Goal: Task Accomplishment & Management: Manage account settings

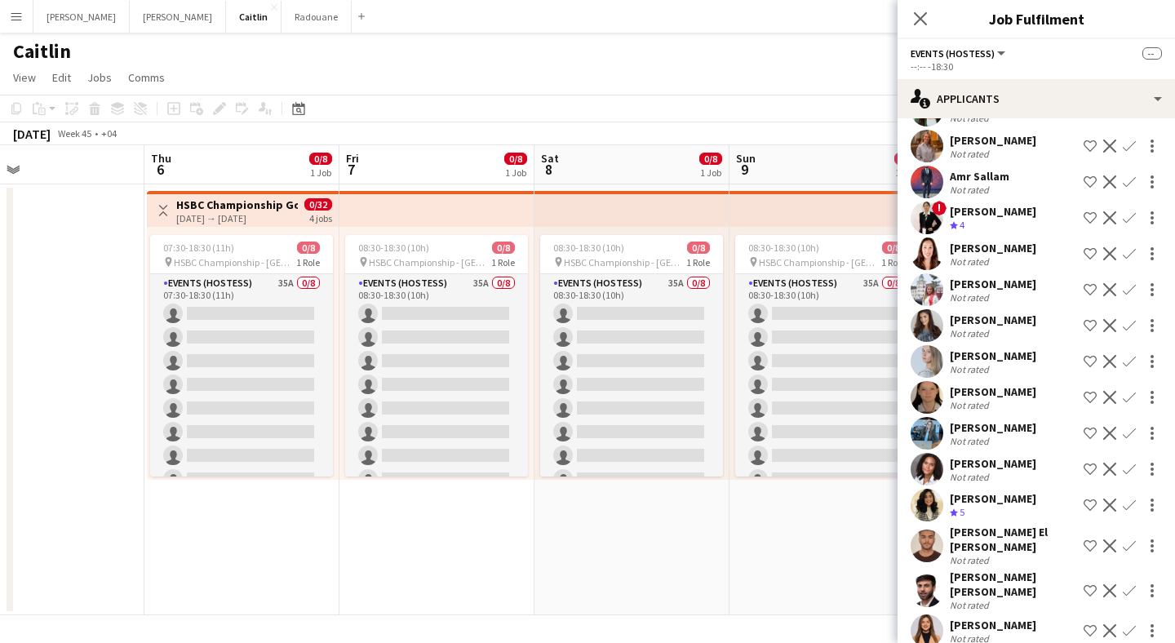
scroll to position [186, 0]
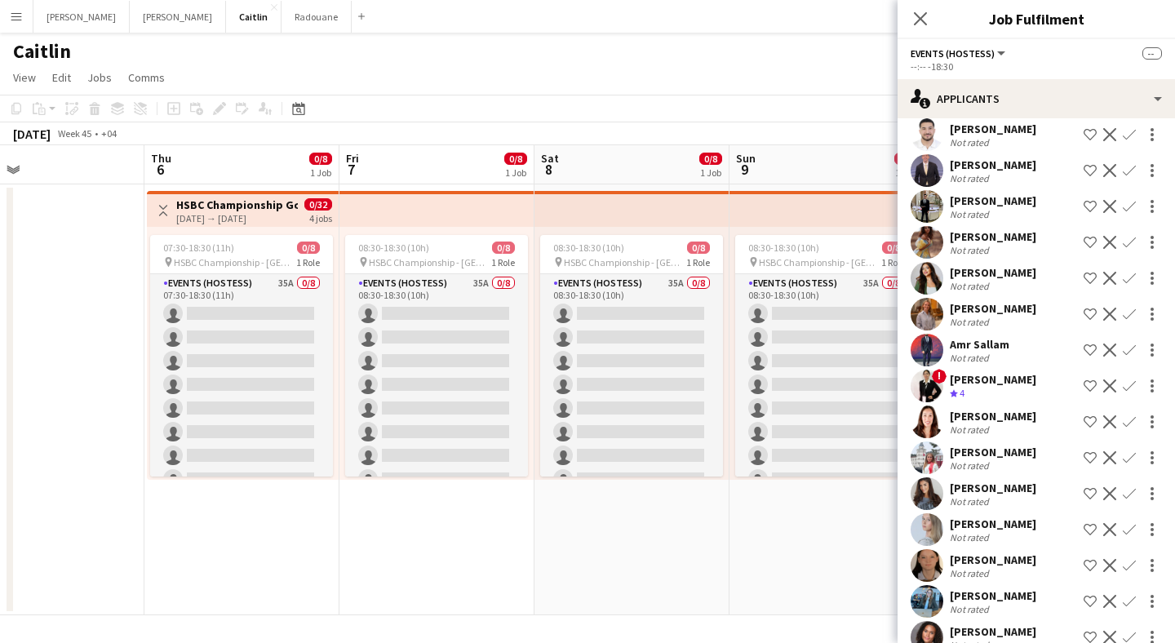
click at [993, 287] on div "Not rated" at bounding box center [993, 286] width 86 height 12
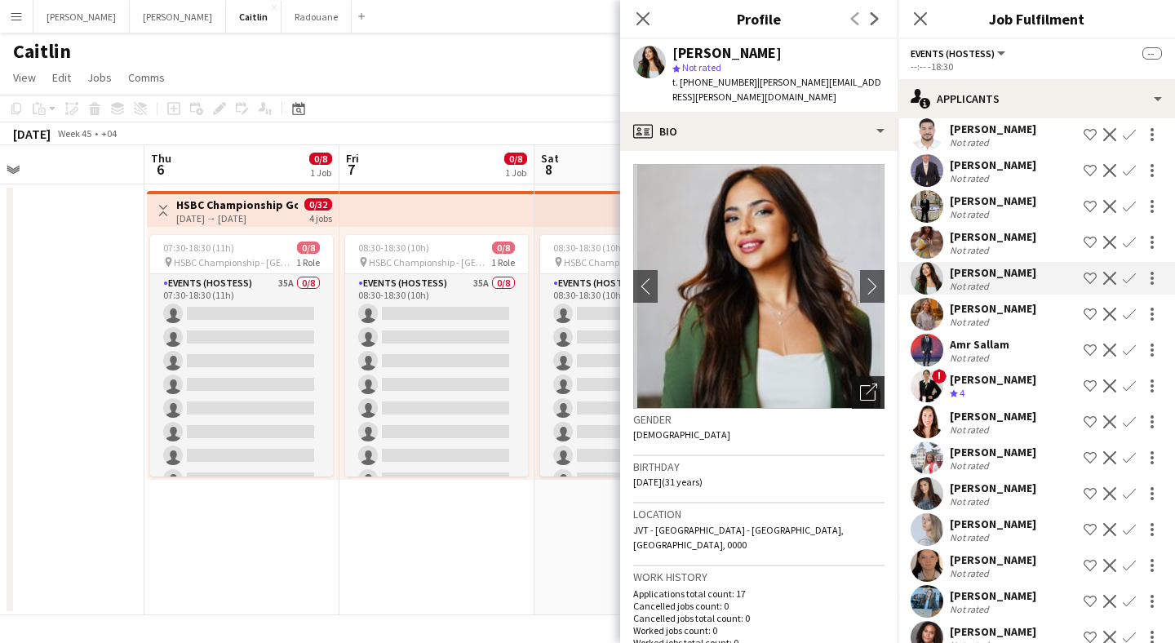
click at [860, 385] on icon at bounding box center [868, 393] width 16 height 16
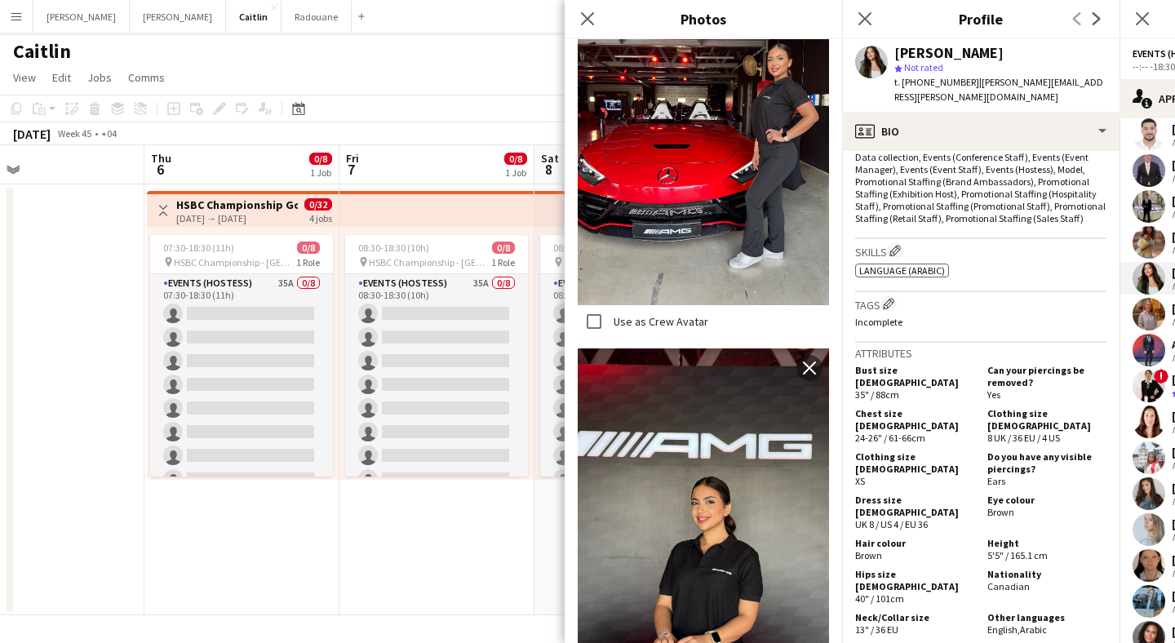
scroll to position [582, 0]
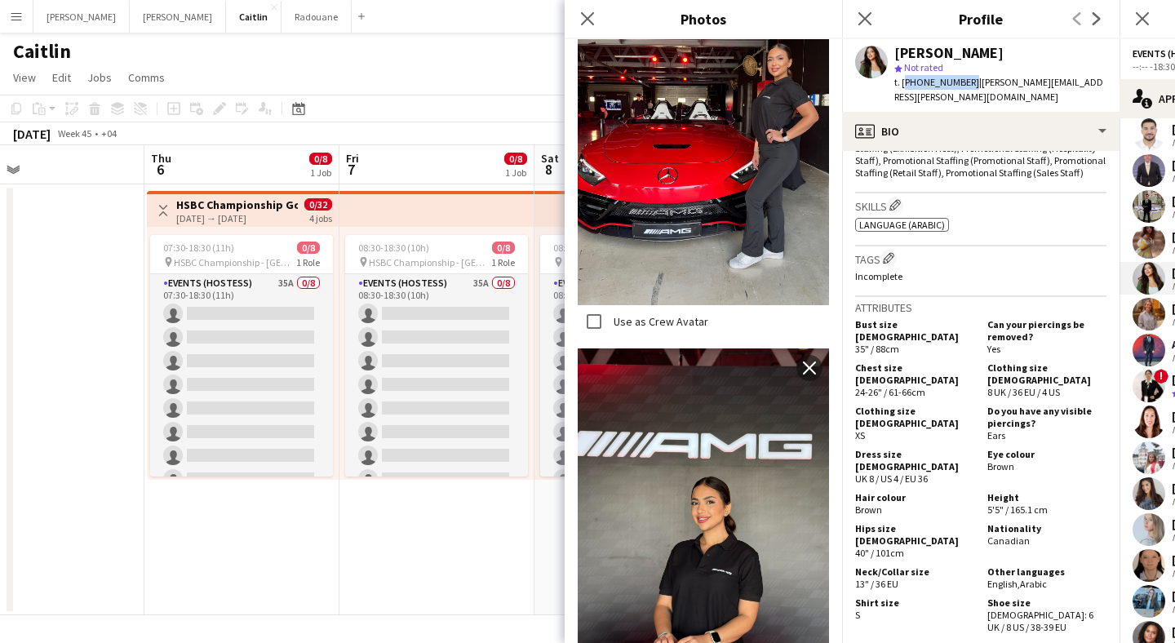
drag, startPoint x: 964, startPoint y: 82, endPoint x: 902, endPoint y: 85, distance: 61.3
click at [902, 85] on span "t. [PHONE_NUMBER]" at bounding box center [936, 82] width 85 height 12
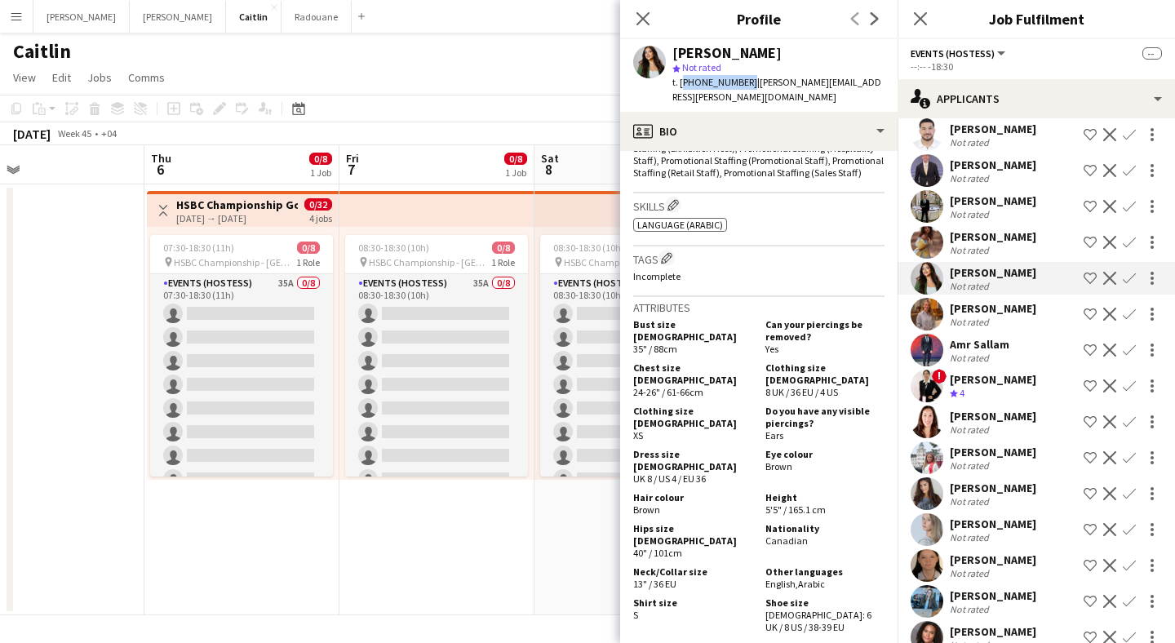
copy span "[PHONE_NUMBER]"
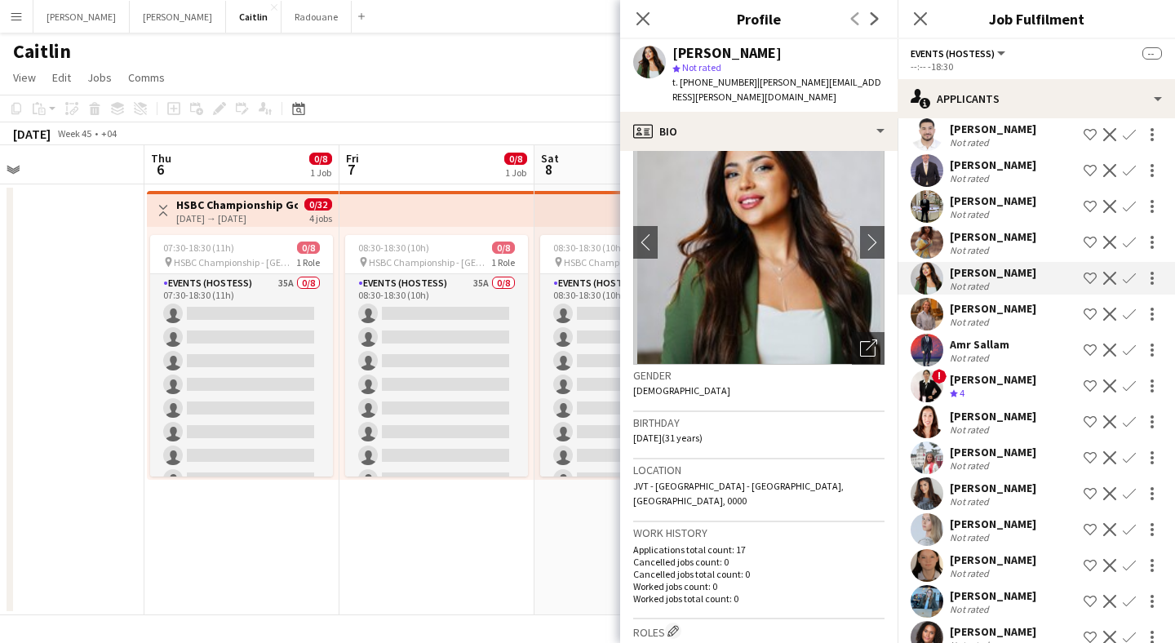
click at [116, 259] on app-date-cell at bounding box center [46, 399] width 195 height 431
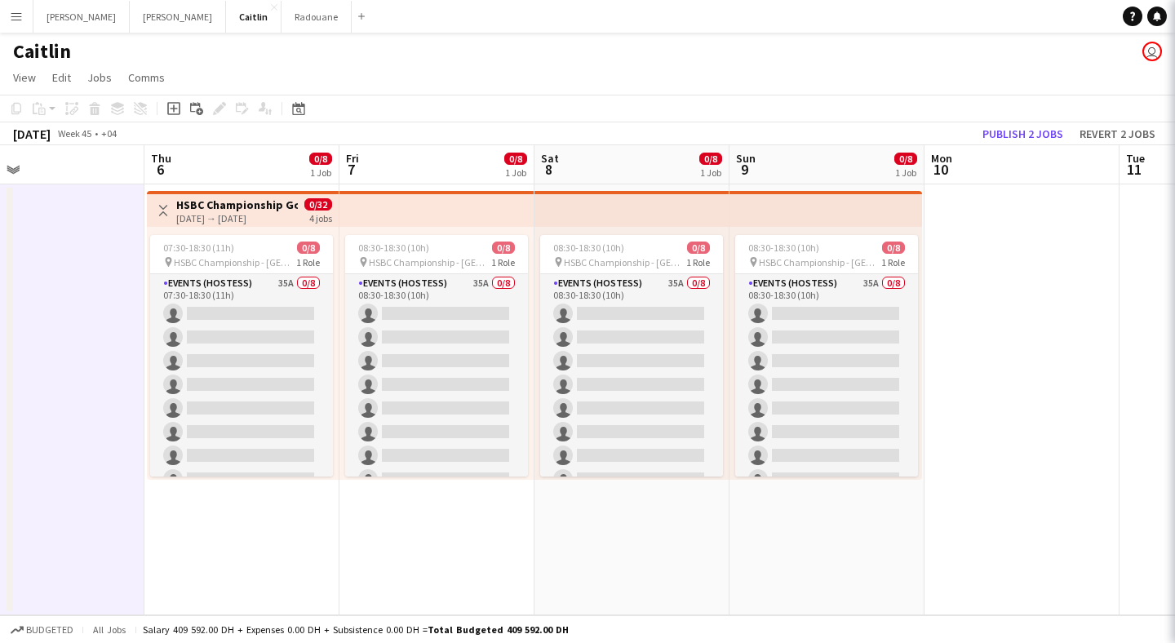
scroll to position [0, 0]
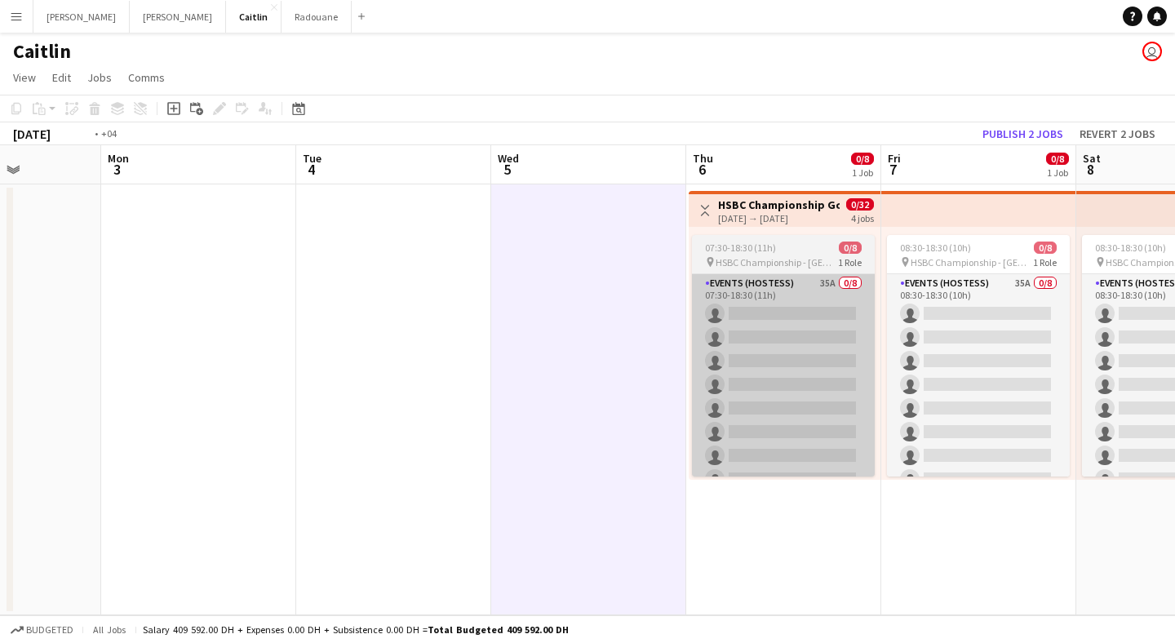
drag, startPoint x: 248, startPoint y: 288, endPoint x: 1172, endPoint y: 344, distance: 926.1
click at [1174, 344] on app-calendar-viewport "Sat 1 Sun 2 Mon 3 Tue 4 Wed 5 Thu 6 0/8 1 Job Fri 7 0/8 1 Job Sat 8 0/8 1 Job S…" at bounding box center [587, 380] width 1175 height 470
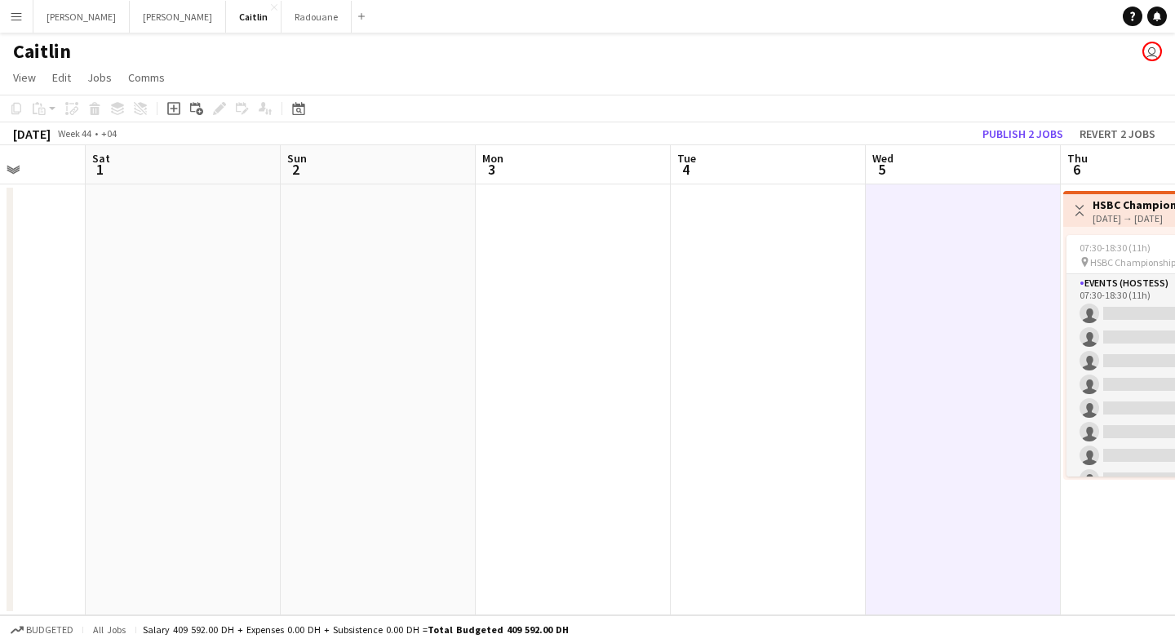
drag, startPoint x: 520, startPoint y: 296, endPoint x: 1169, endPoint y: 281, distance: 649.6
click at [1138, 281] on app-calendar-viewport "Wed 29 Thu 30 Fri 31 Sat 1 Sun 2 Mon 3 Tue 4 Wed 5 Thu 6 0/8 1 Job Fri 7 0/8 1 …" at bounding box center [587, 380] width 1175 height 470
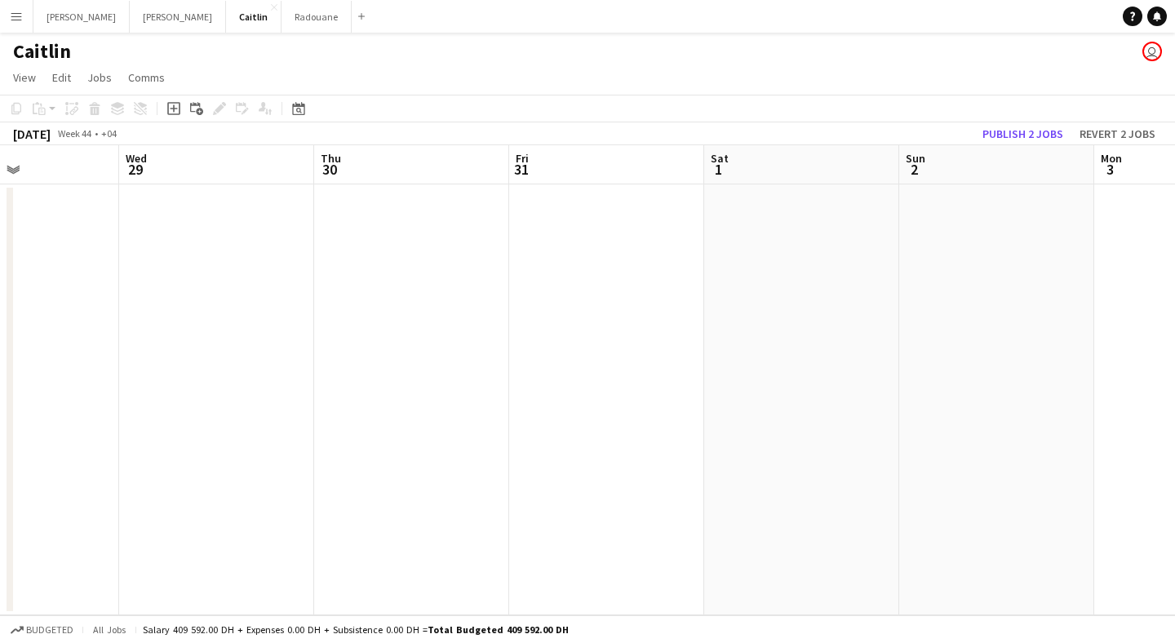
drag, startPoint x: 809, startPoint y: 286, endPoint x: 1174, endPoint y: 286, distance: 365.5
click at [924, 286] on app-calendar-viewport "Sun 26 Mon 27 Tue 28 Wed 29 Thu 30 Fri 31 Sat 1 Sun 2 Mon 3 Tue 4 Wed 5 Thu 6 0…" at bounding box center [587, 380] width 1175 height 470
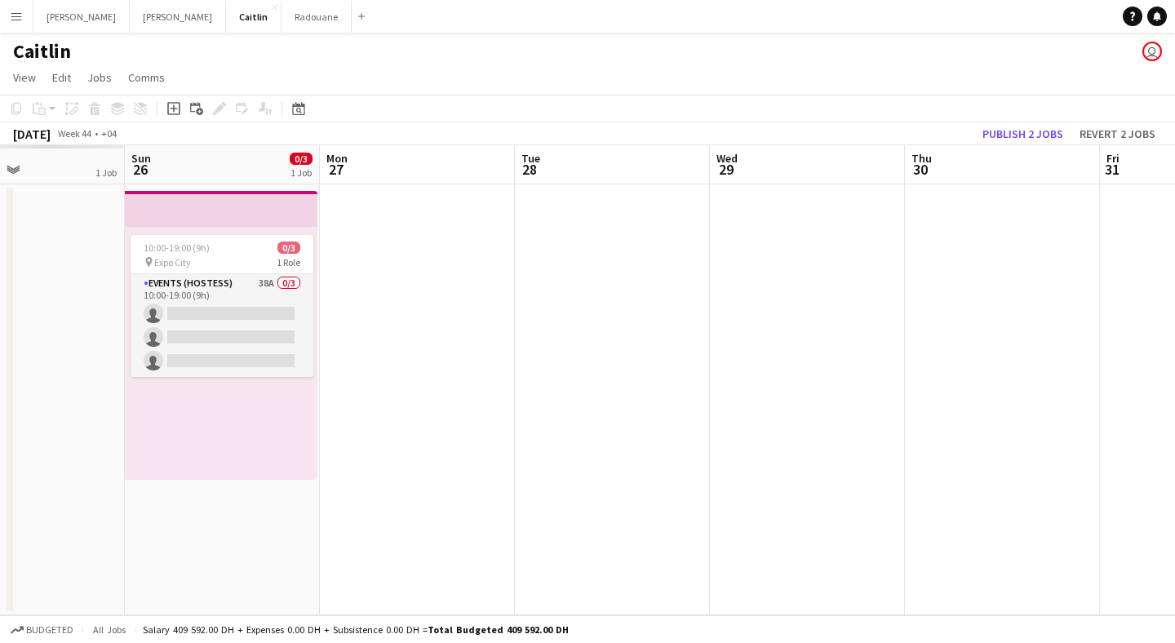
drag, startPoint x: 472, startPoint y: 298, endPoint x: 831, endPoint y: 299, distance: 359.0
click at [831, 299] on app-calendar-viewport "Thu 23 Fri 24 1 Job Sat 25 1 Job Sun 26 0/3 1 Job Mon 27 Tue 28 Wed 29 Thu 30 F…" at bounding box center [587, 380] width 1175 height 470
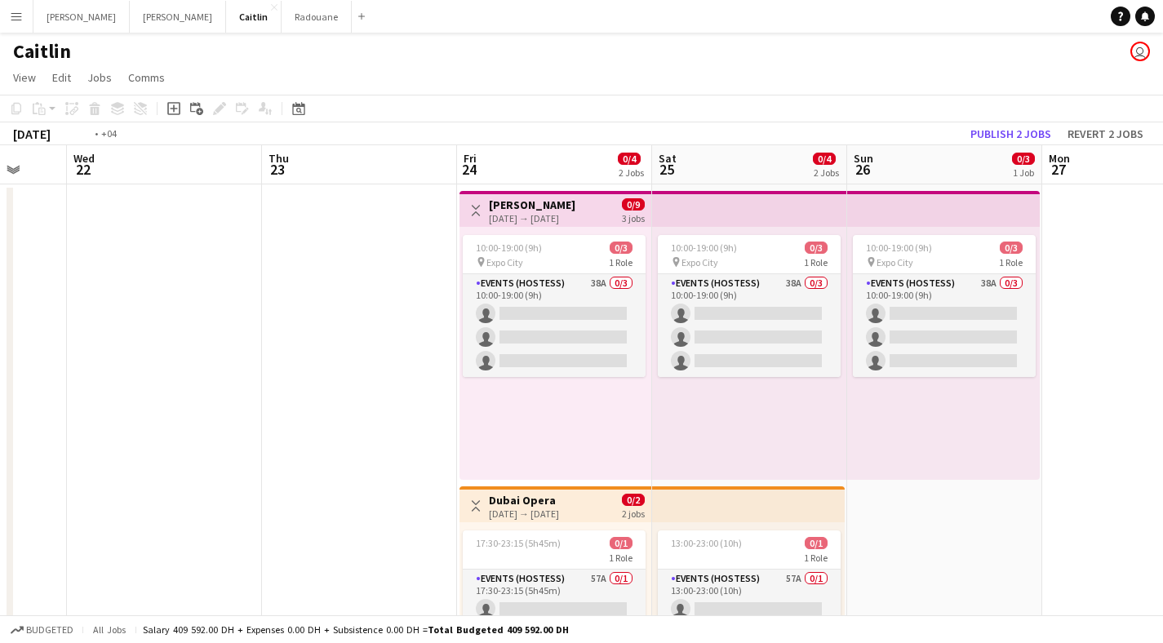
drag, startPoint x: 565, startPoint y: 321, endPoint x: 1174, endPoint y: 325, distance: 609.5
click at [1163, 325] on html "Menu Boards Boards Boards All jobs Status Workforce Workforce My Workforce Recr…" at bounding box center [581, 404] width 1163 height 809
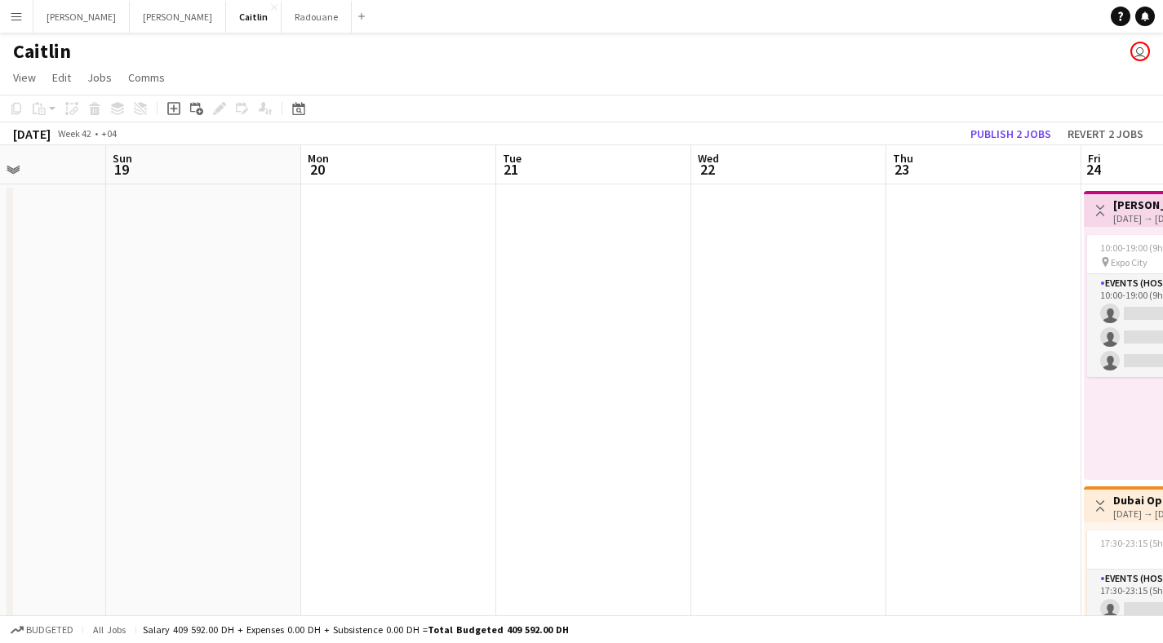
drag, startPoint x: 343, startPoint y: 307, endPoint x: 1074, endPoint y: 303, distance: 730.3
click at [1132, 304] on app-calendar-viewport "Fri 17 Sat 18 Sun 19 Mon 20 Tue 21 Wed 22 Thu 23 Fri 24 0/4 2 Jobs Sat 25 0/4 2…" at bounding box center [581, 463] width 1163 height 636
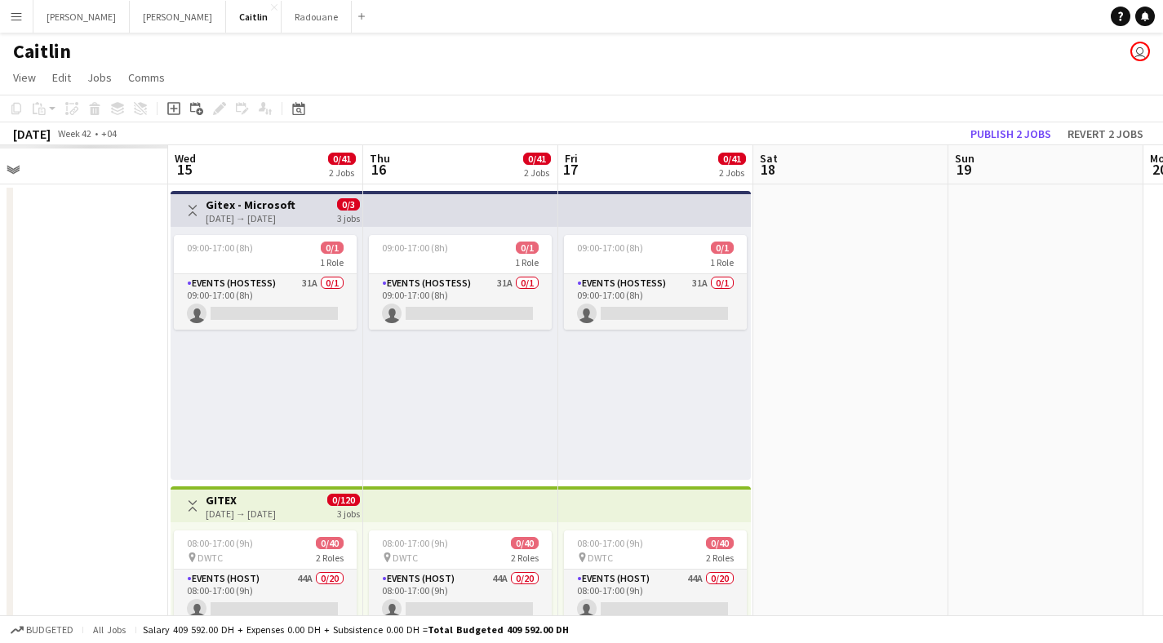
drag, startPoint x: 354, startPoint y: 296, endPoint x: 1174, endPoint y: 297, distance: 820.0
click at [1163, 297] on html "Menu Boards Boards Boards All jobs Status Workforce Workforce My Workforce Recr…" at bounding box center [581, 404] width 1163 height 809
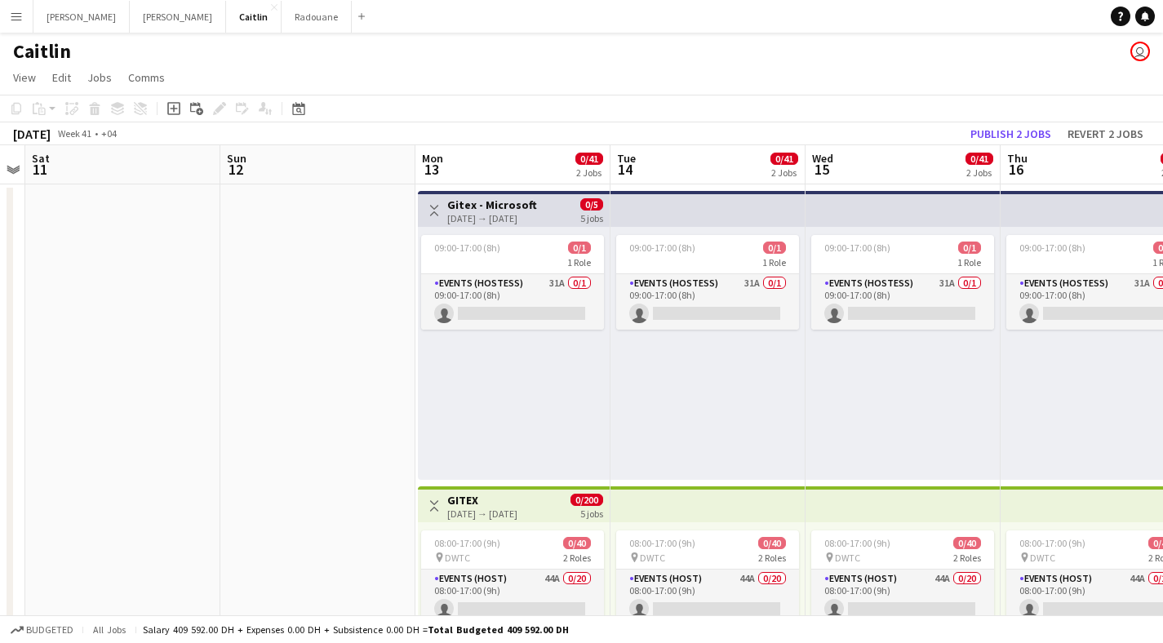
drag, startPoint x: 550, startPoint y: 294, endPoint x: 1174, endPoint y: 301, distance: 624.2
click at [1163, 301] on html "Menu Boards Boards Boards All jobs Status Workforce Workforce My Workforce Recr…" at bounding box center [581, 404] width 1163 height 809
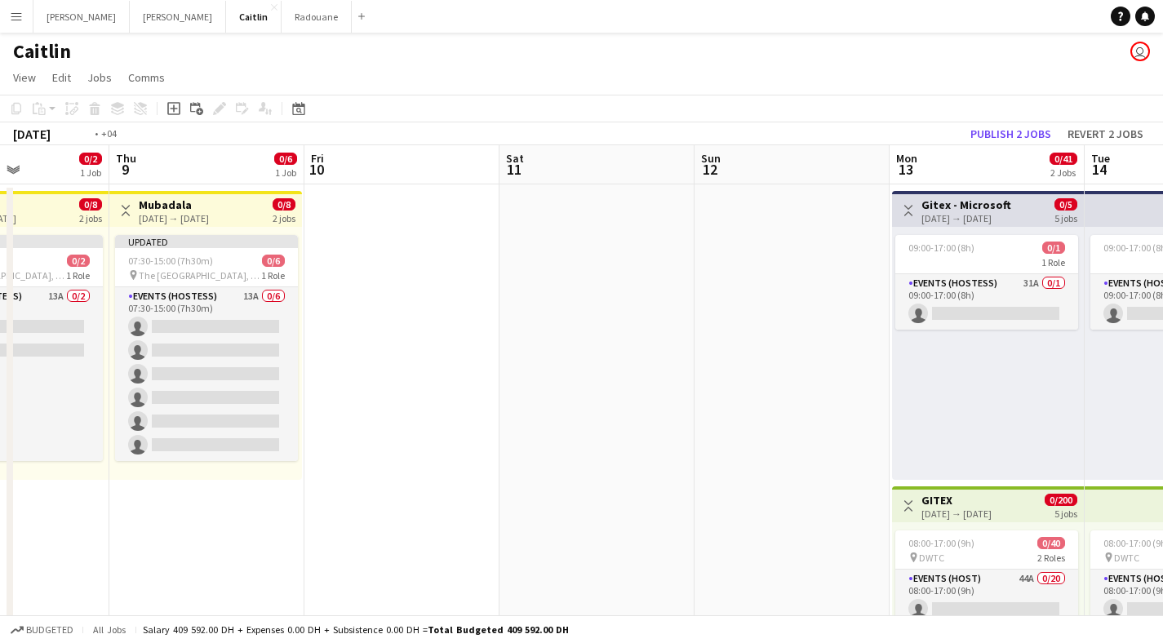
drag, startPoint x: 399, startPoint y: 296, endPoint x: 1174, endPoint y: 299, distance: 775.1
click at [1163, 299] on html "Menu Boards Boards Boards All jobs Status Workforce Workforce My Workforce Recr…" at bounding box center [581, 404] width 1163 height 809
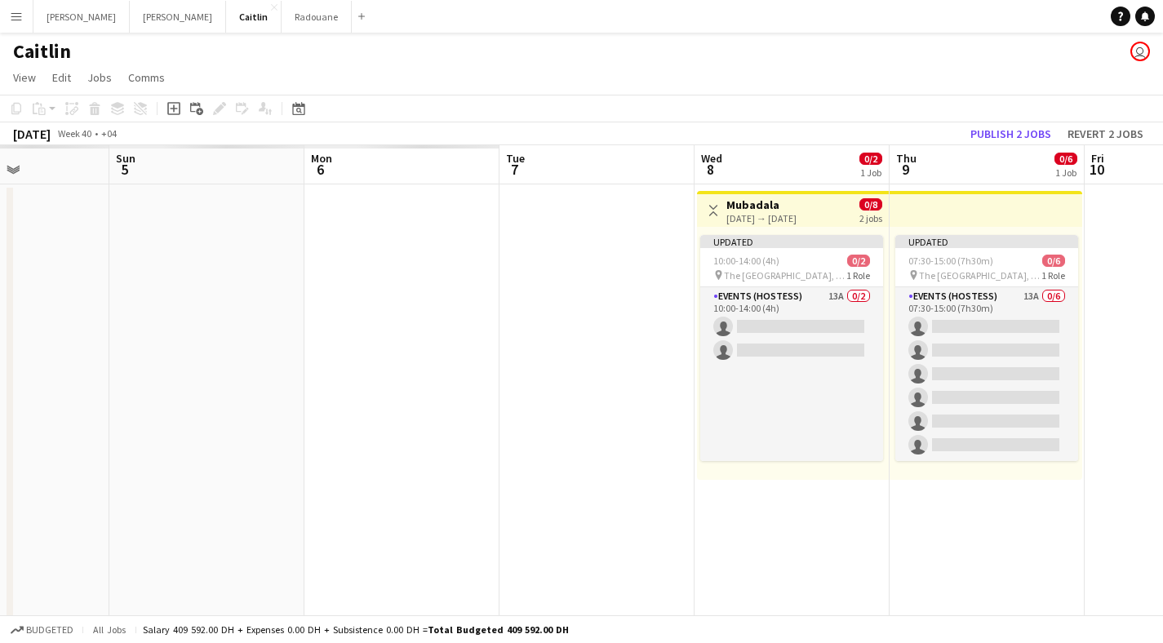
scroll to position [0, 466]
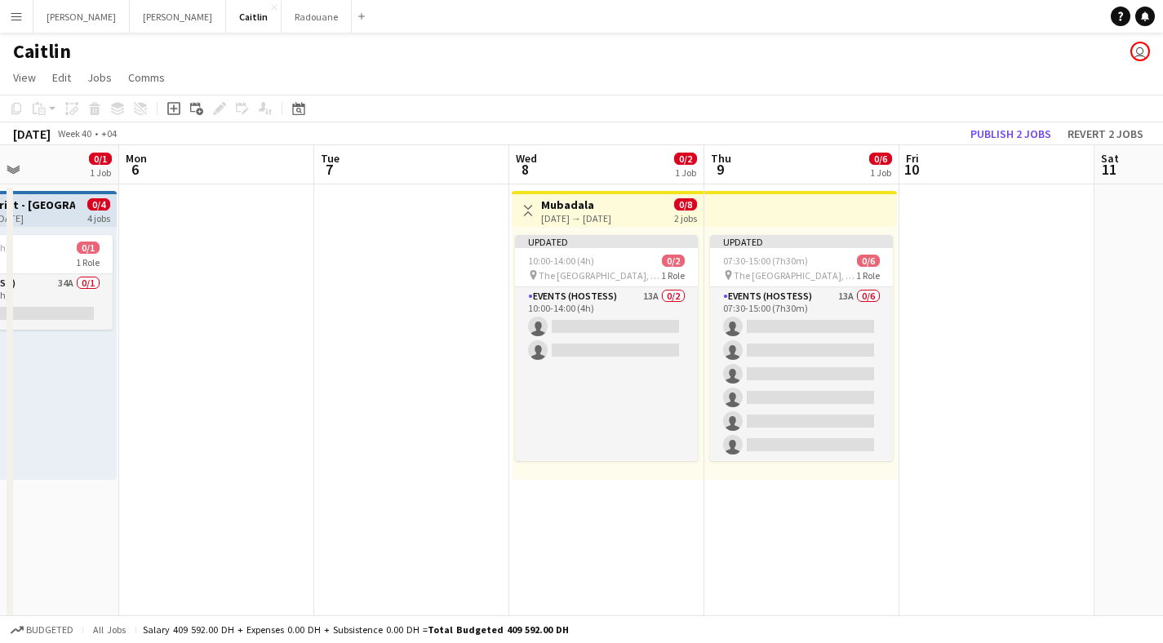
click at [611, 205] on h3 "Mubadala" at bounding box center [576, 204] width 70 height 15
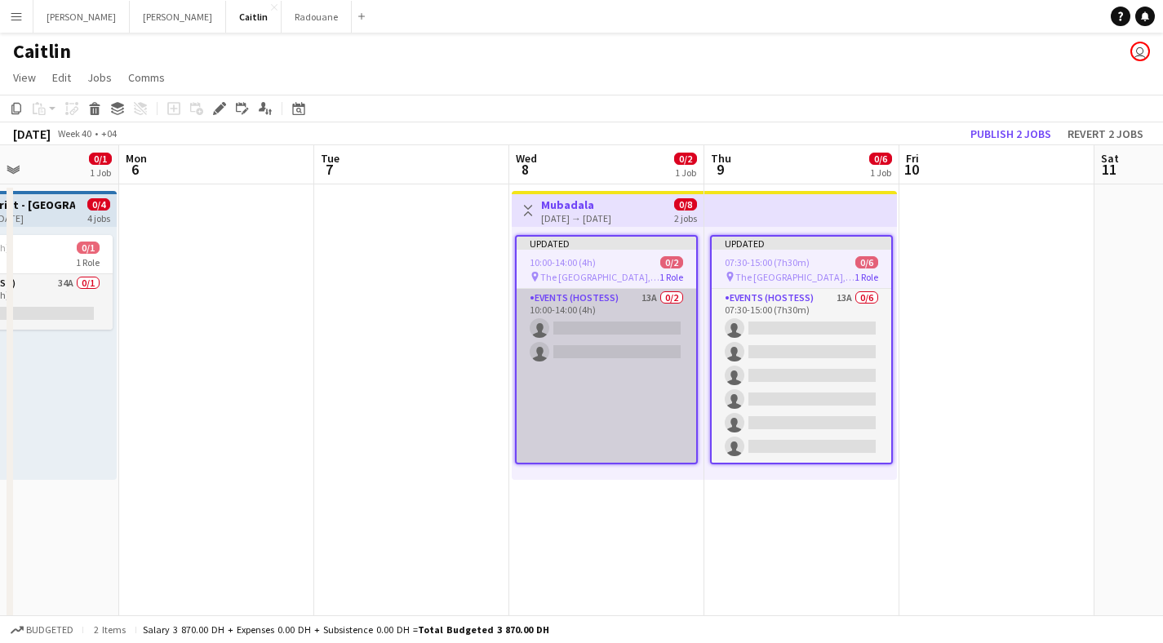
click at [642, 321] on app-card-role "Events (Hostess) 13A 0/2 10:00-14:00 (4h) single-neutral-actions single-neutral…" at bounding box center [605, 376] width 179 height 174
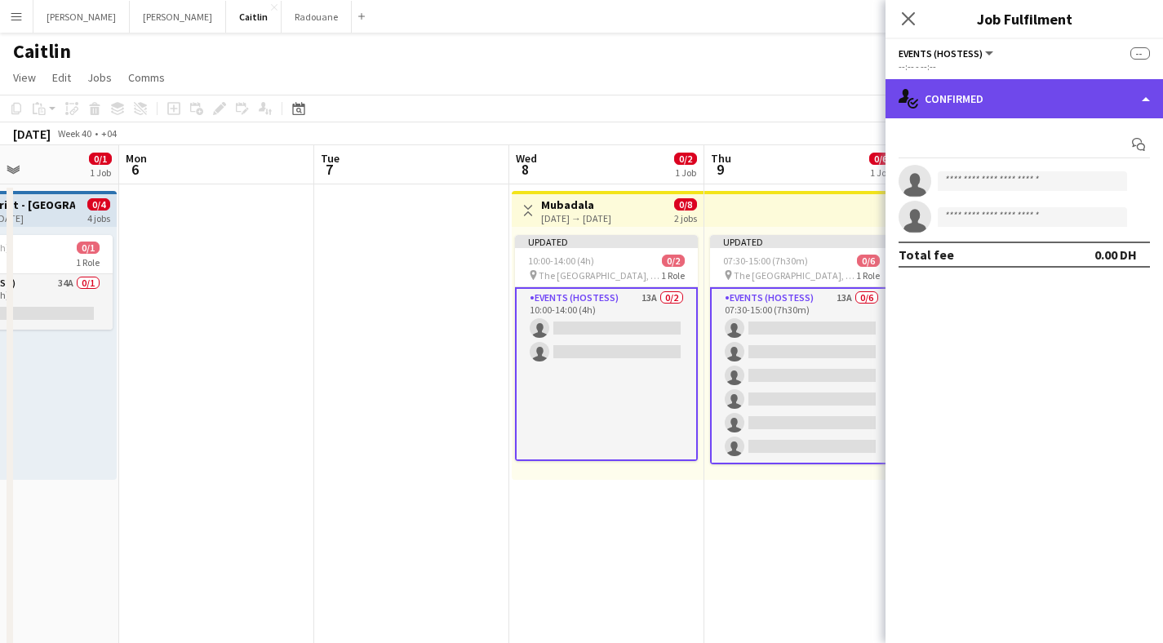
click at [1024, 94] on div "single-neutral-actions-check-2 Confirmed" at bounding box center [1023, 98] width 277 height 39
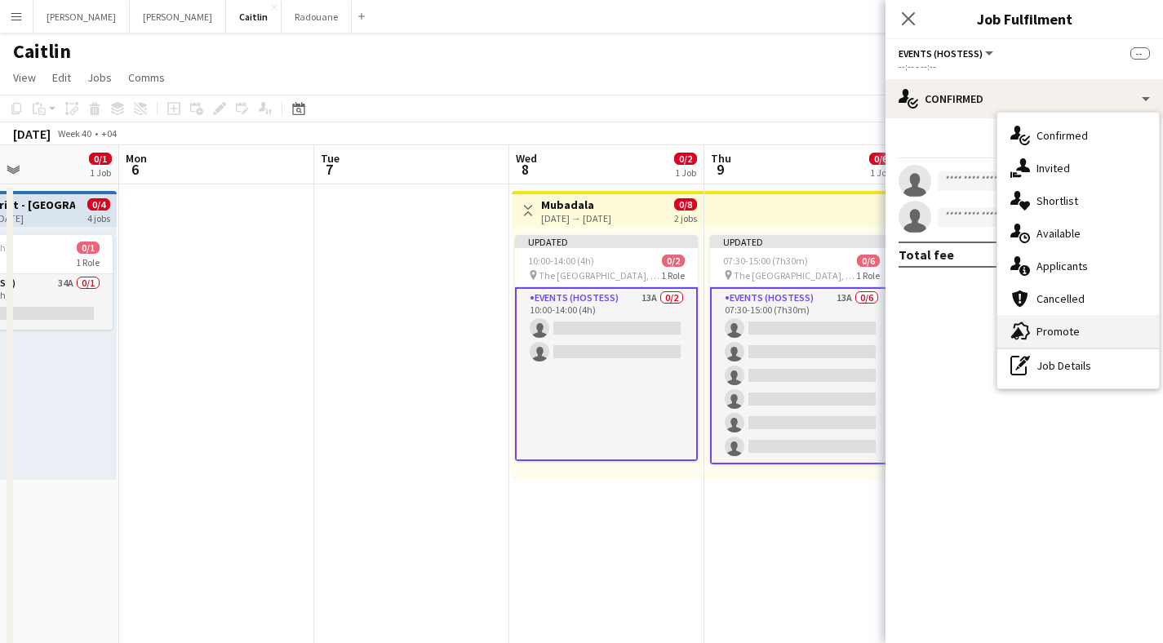
click at [1089, 324] on div "advertising-megaphone Promote" at bounding box center [1078, 331] width 162 height 33
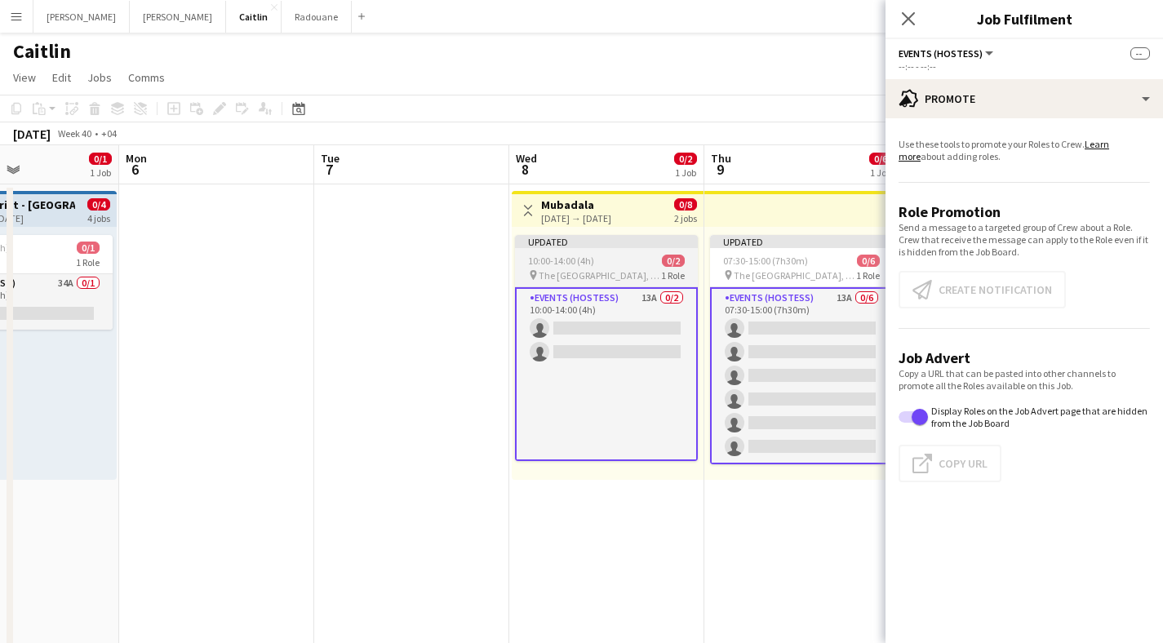
click at [627, 352] on app-card-role "Events (Hostess) 13A 0/2 10:00-14:00 (4h) single-neutral-actions single-neutral…" at bounding box center [606, 374] width 183 height 174
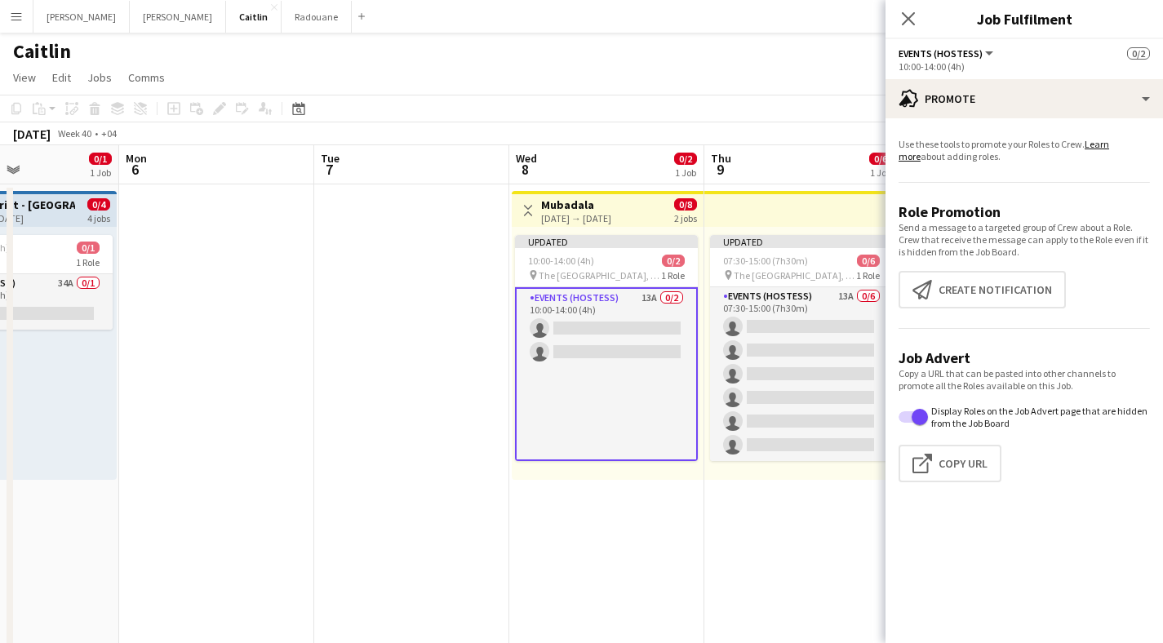
click at [998, 267] on app-promote-tab "Use these tools to promote your Roles to Crew. Learn more about adding roles. R…" at bounding box center [1023, 313] width 277 height 364
click at [999, 284] on button "Create notification Create notification" at bounding box center [981, 290] width 167 height 38
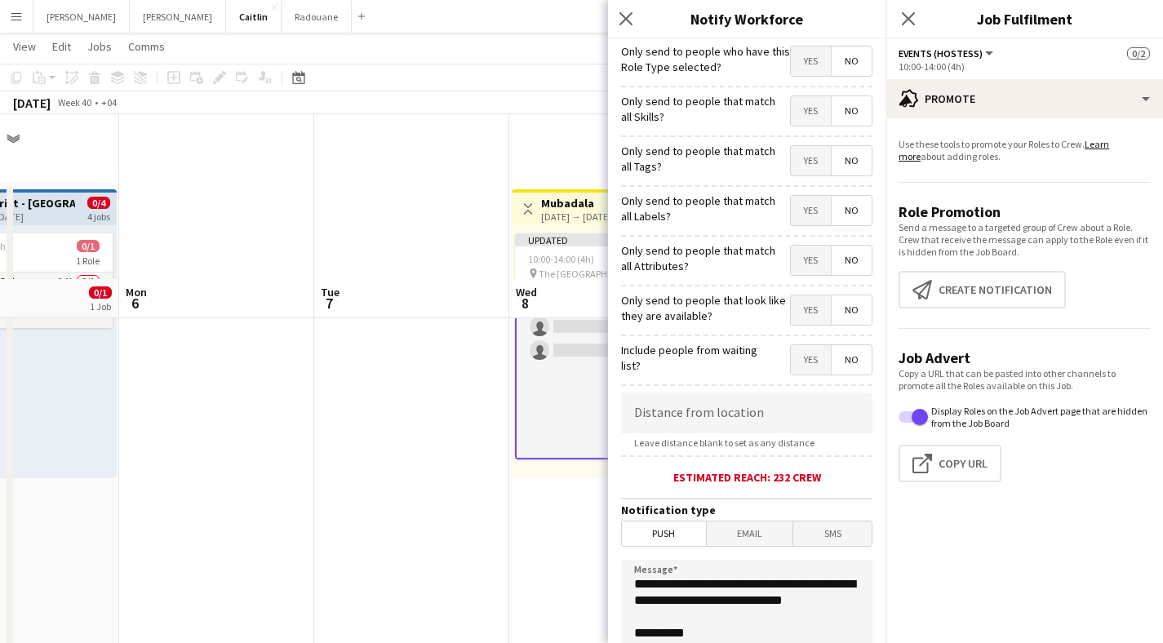
scroll to position [165, 0]
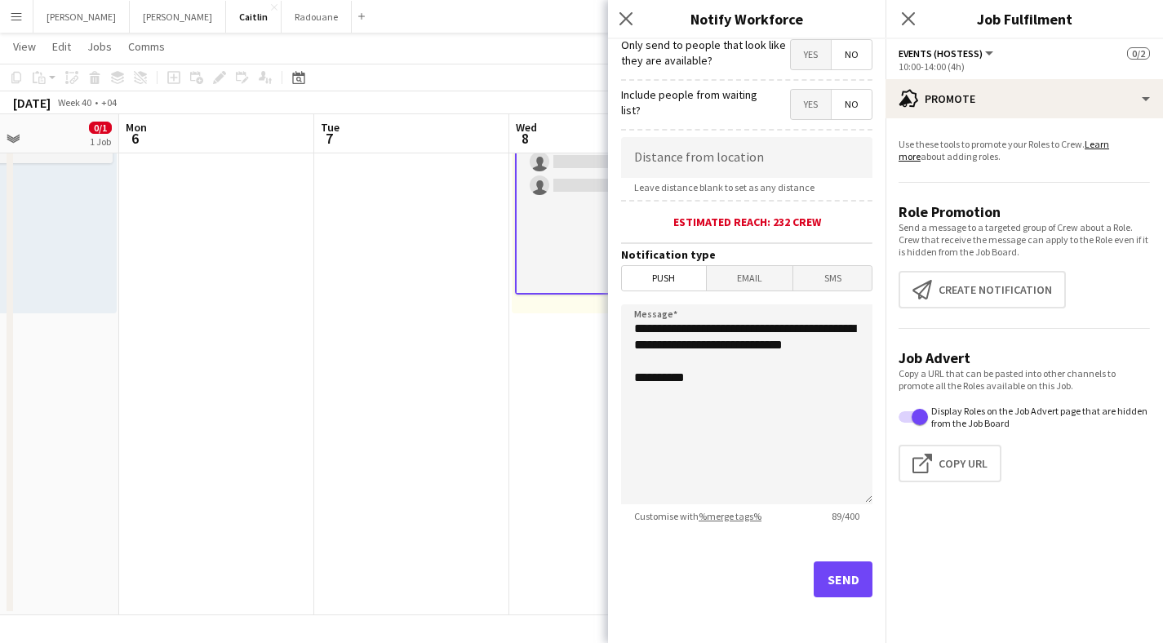
click at [835, 585] on button "Send" at bounding box center [842, 579] width 59 height 36
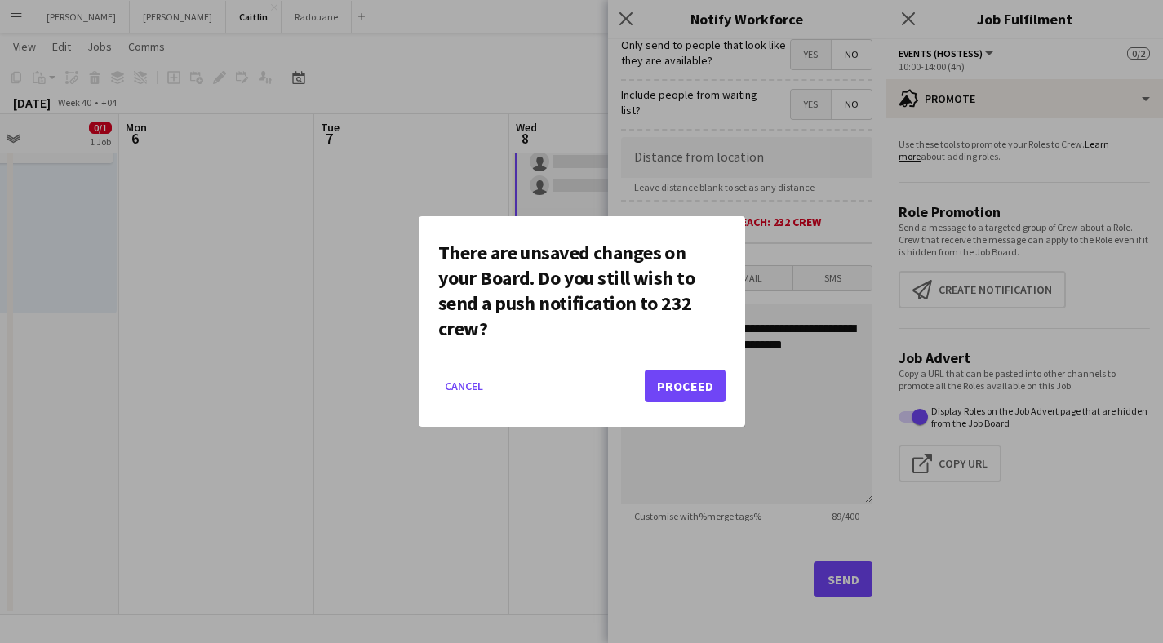
scroll to position [0, 0]
click at [670, 386] on button "Proceed" at bounding box center [685, 386] width 81 height 33
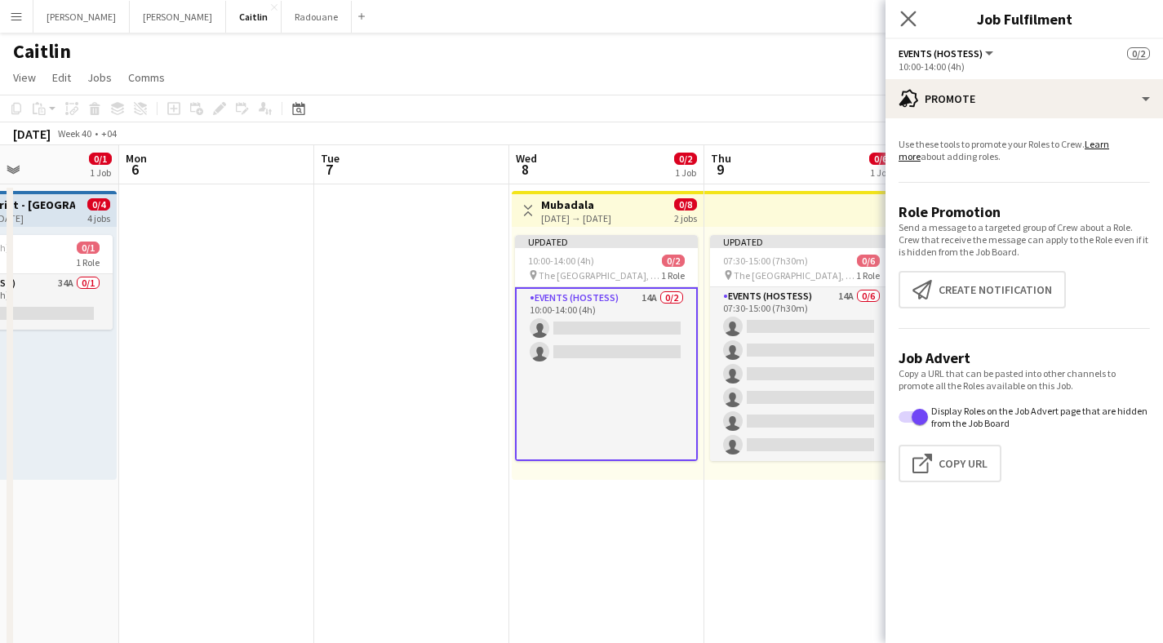
click at [899, 17] on app-icon "Close pop-in" at bounding box center [909, 19] width 24 height 24
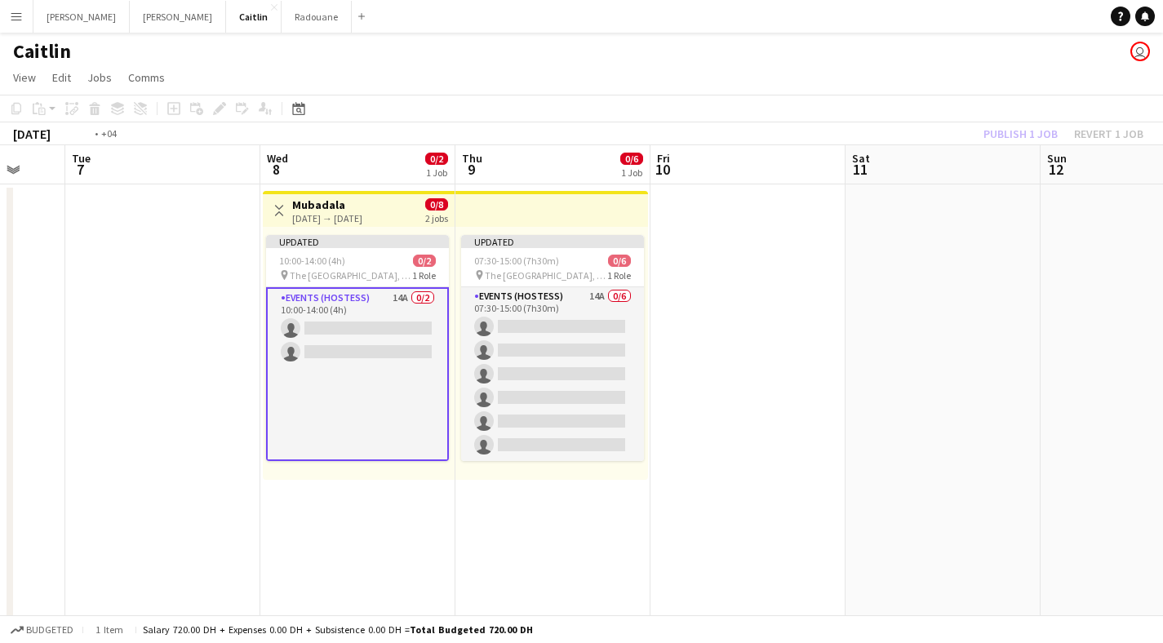
drag, startPoint x: 422, startPoint y: 208, endPoint x: 169, endPoint y: 162, distance: 257.2
click at [166, 164] on app-calendar-viewport "Fri 3 0/1 1 Job Sat 4 0/1 1 Job Sun 5 0/1 1 Job Mon 6 Tue 7 Wed 8 0/2 1 Job Thu…" at bounding box center [581, 463] width 1163 height 636
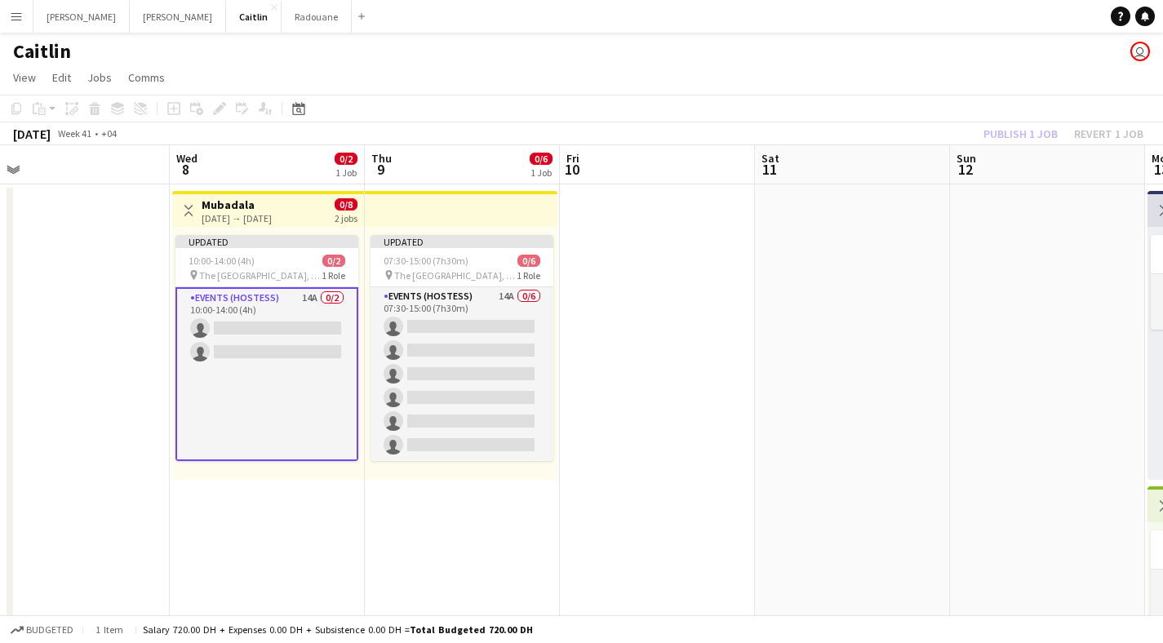
scroll to position [0, 689]
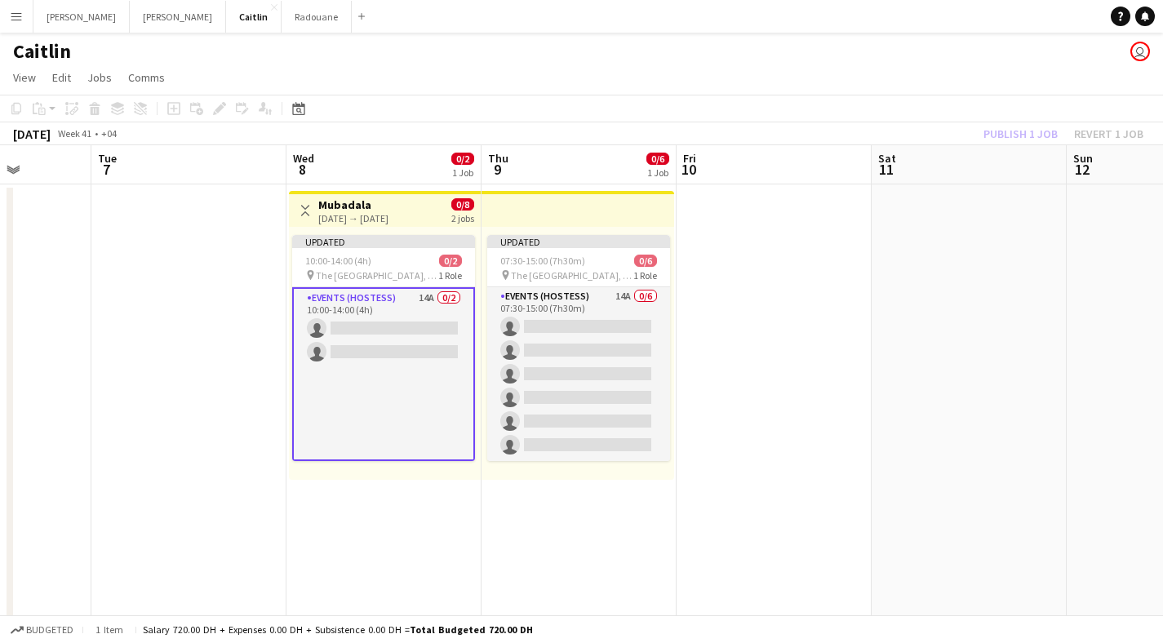
drag, startPoint x: 723, startPoint y: 184, endPoint x: 366, endPoint y: 205, distance: 358.0
click at [365, 205] on app-calendar-viewport "Fri 3 0/1 1 Job Sat 4 0/1 1 Job Sun 5 0/1 1 Job Mon 6 Tue 7 Wed 8 0/2 1 Job Thu…" at bounding box center [581, 463] width 1163 height 636
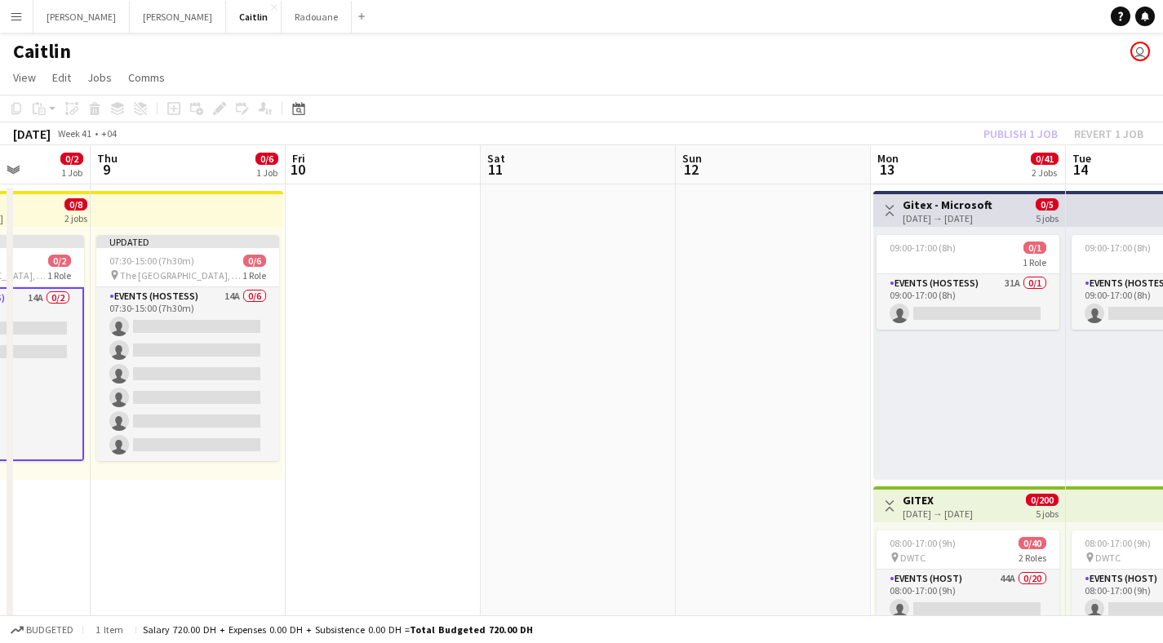
click at [543, 237] on app-date-cell at bounding box center [578, 482] width 195 height 597
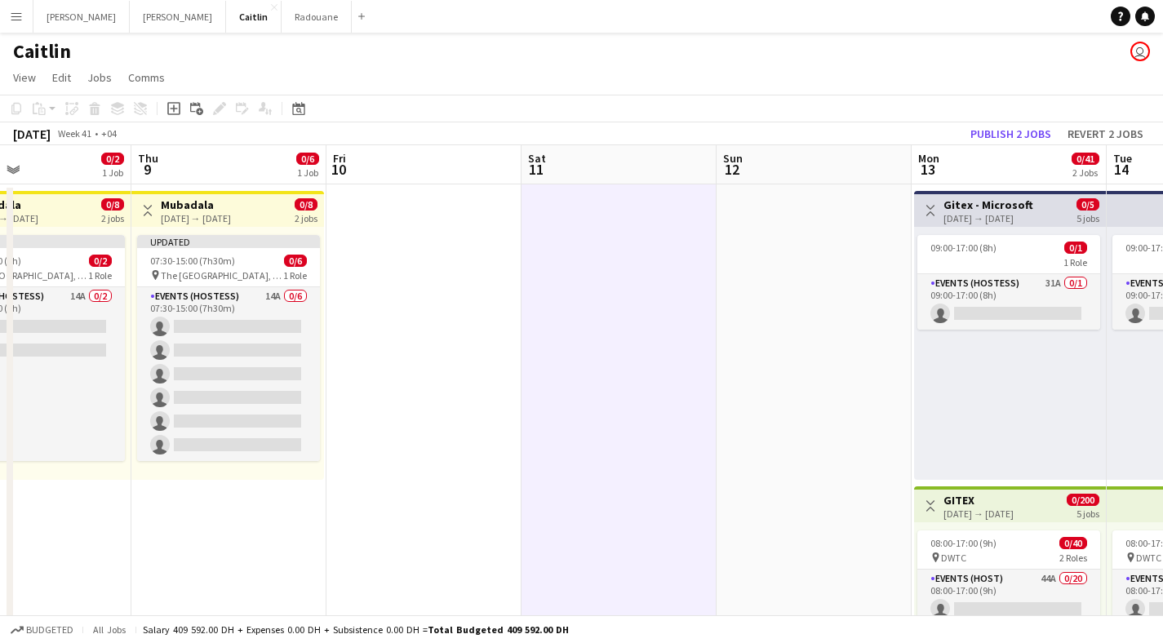
drag, startPoint x: 742, startPoint y: 187, endPoint x: 315, endPoint y: 219, distance: 428.0
click at [316, 219] on app-calendar-viewport "Sun 5 0/1 1 Job Mon 6 Tue 7 Wed 8 0/2 1 Job Thu 9 0/6 1 Job Fri 10 Sat 11 Sun 1…" at bounding box center [581, 463] width 1163 height 636
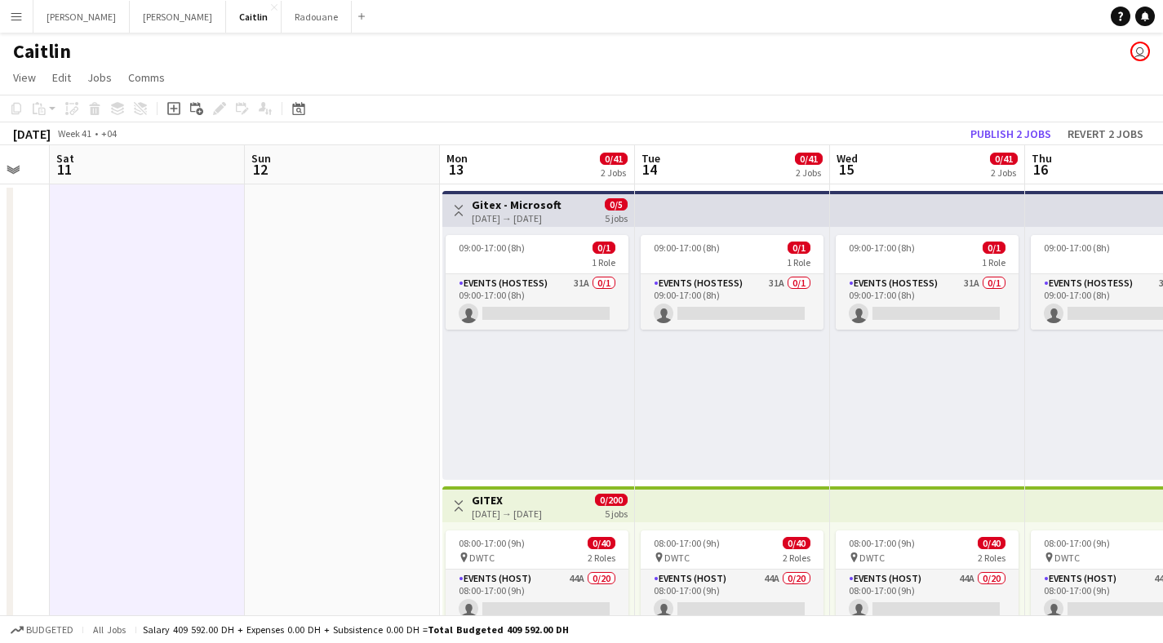
click at [350, 290] on app-date-cell at bounding box center [342, 482] width 195 height 597
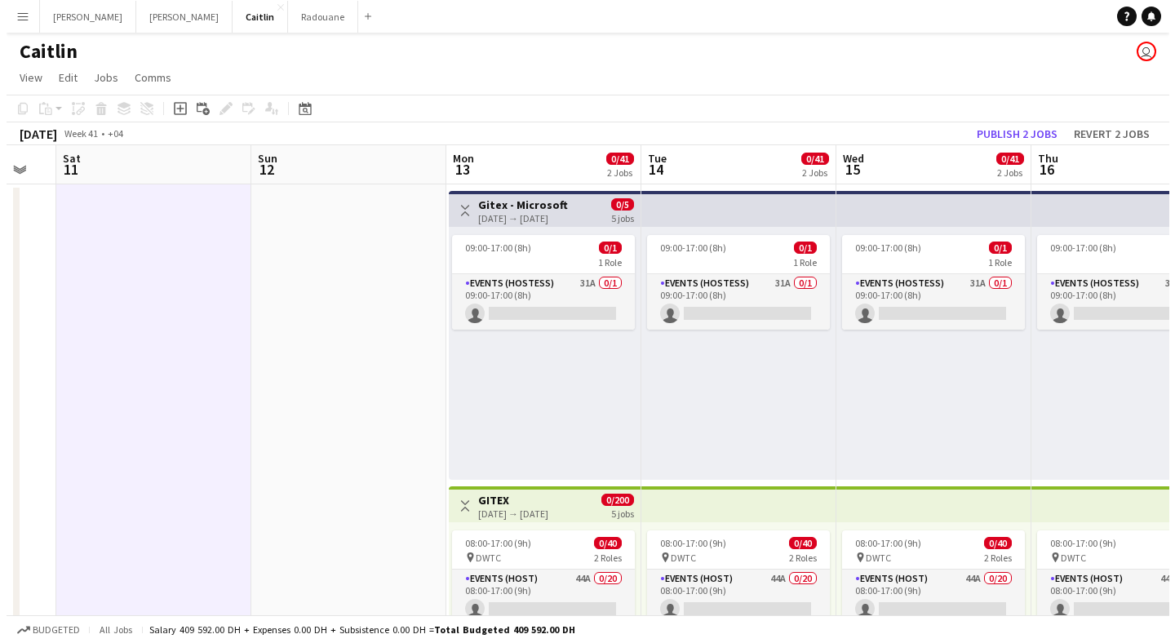
scroll to position [0, 731]
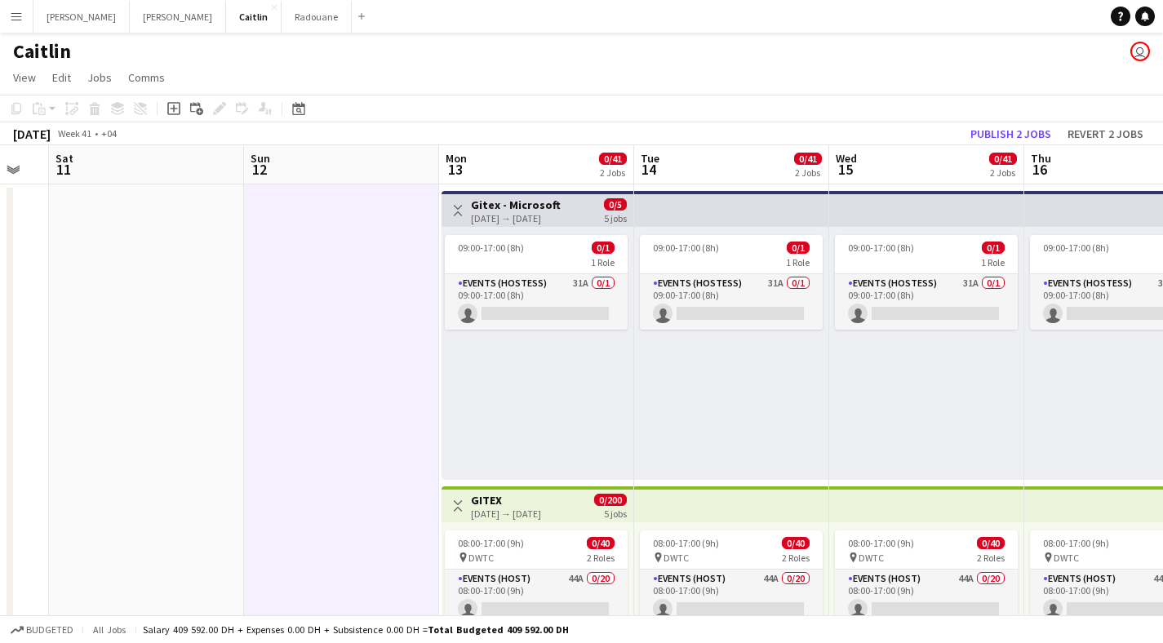
click at [516, 68] on app-page-menu "View Day view expanded Day view collapsed Month view Date picker Jump to [DATE]…" at bounding box center [581, 79] width 1163 height 31
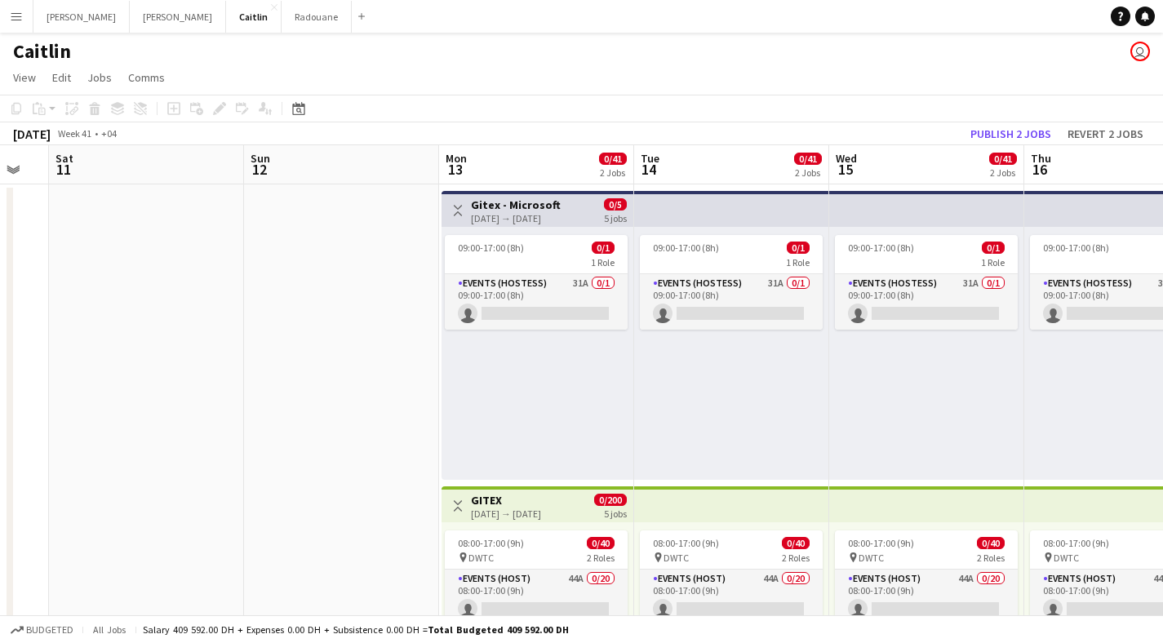
click at [386, 60] on div "Caitlin user" at bounding box center [581, 48] width 1163 height 31
click at [8, 21] on button "Menu" at bounding box center [16, 16] width 33 height 33
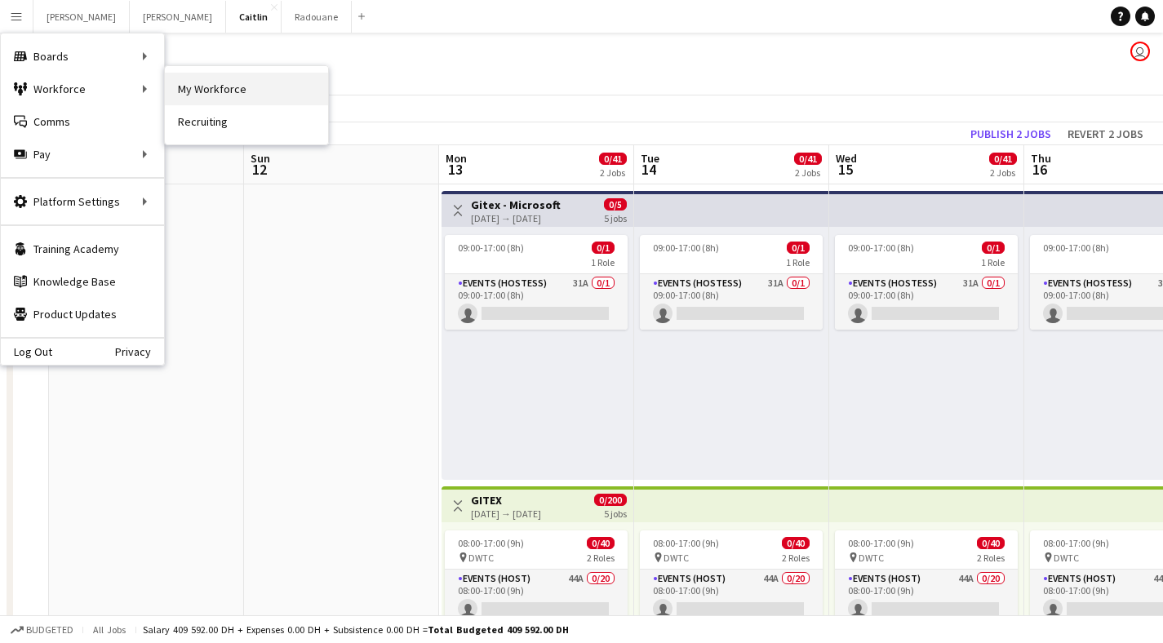
click at [192, 78] on link "My Workforce" at bounding box center [246, 89] width 163 height 33
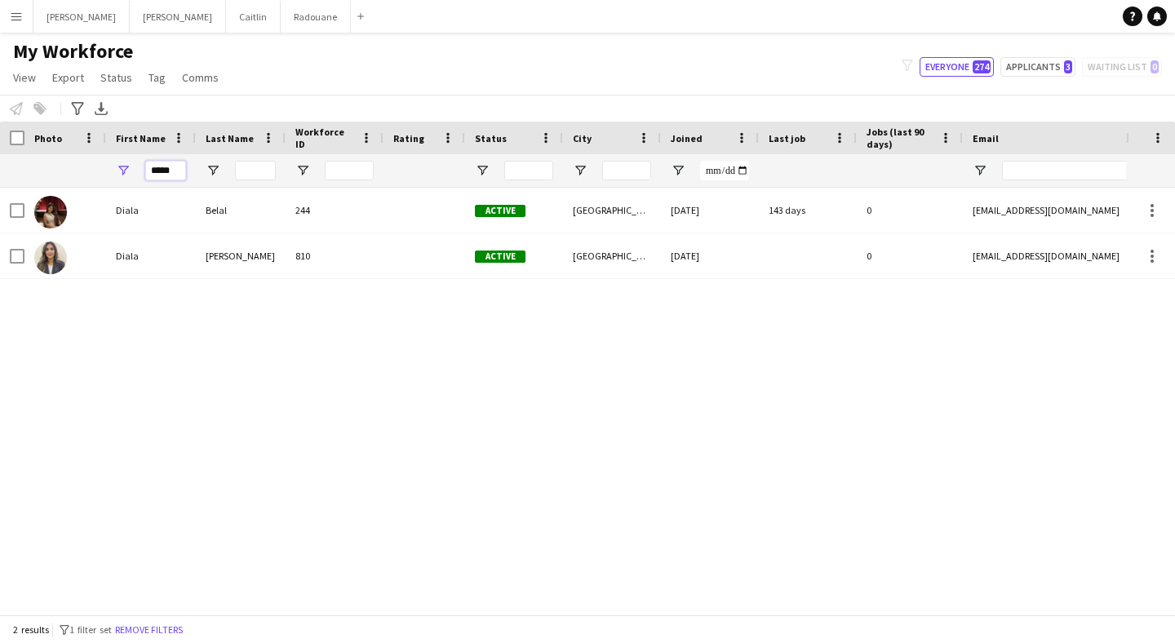
click at [168, 166] on input "*****" at bounding box center [165, 171] width 41 height 20
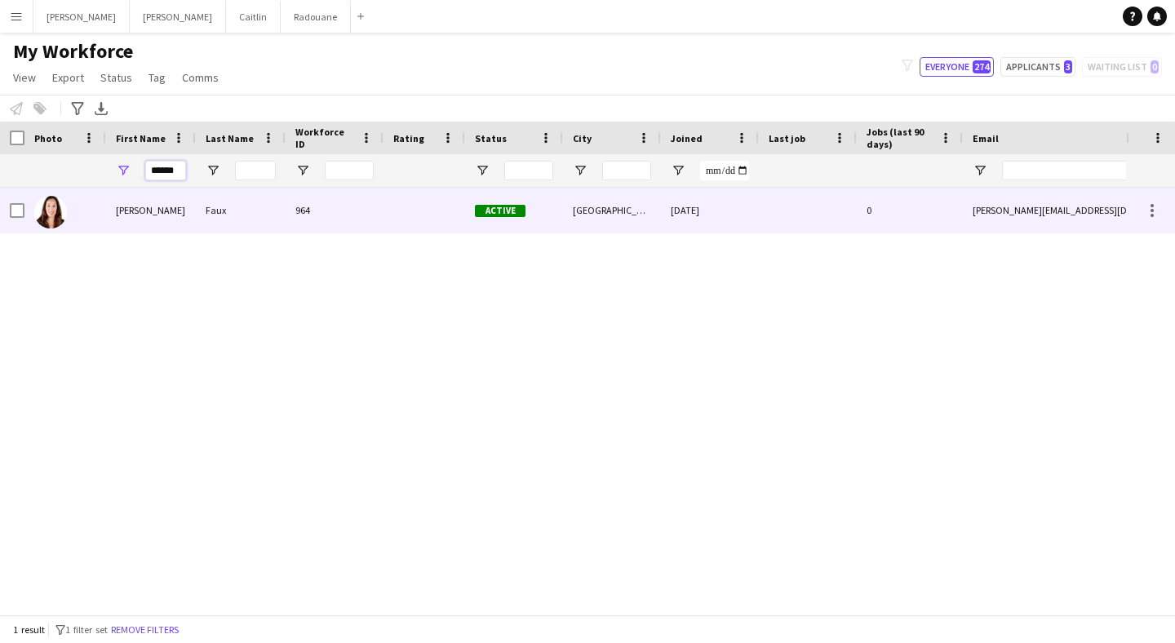
type input "*******"
drag, startPoint x: 167, startPoint y: 181, endPoint x: 170, endPoint y: 223, distance: 41.7
click at [170, 223] on div "[PERSON_NAME]" at bounding box center [151, 210] width 90 height 45
click at [1070, 219] on div "[PERSON_NAME][EMAIL_ADDRESS][DOMAIN_NAME]" at bounding box center [1126, 210] width 326 height 45
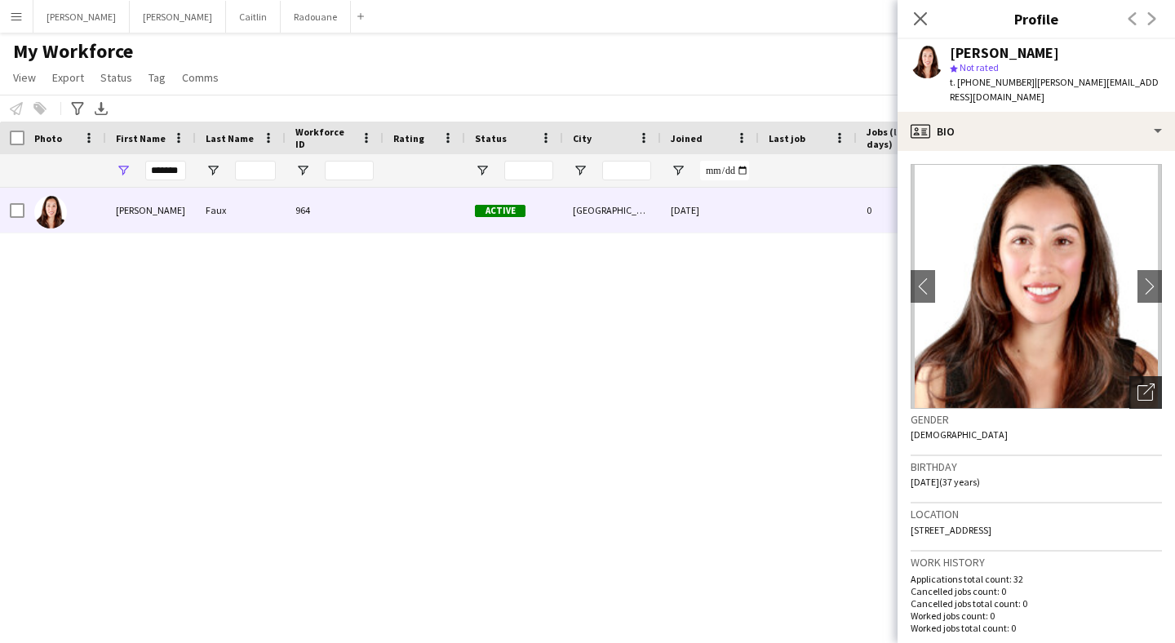
click at [1149, 376] on div "Open photos pop-in" at bounding box center [1145, 392] width 33 height 33
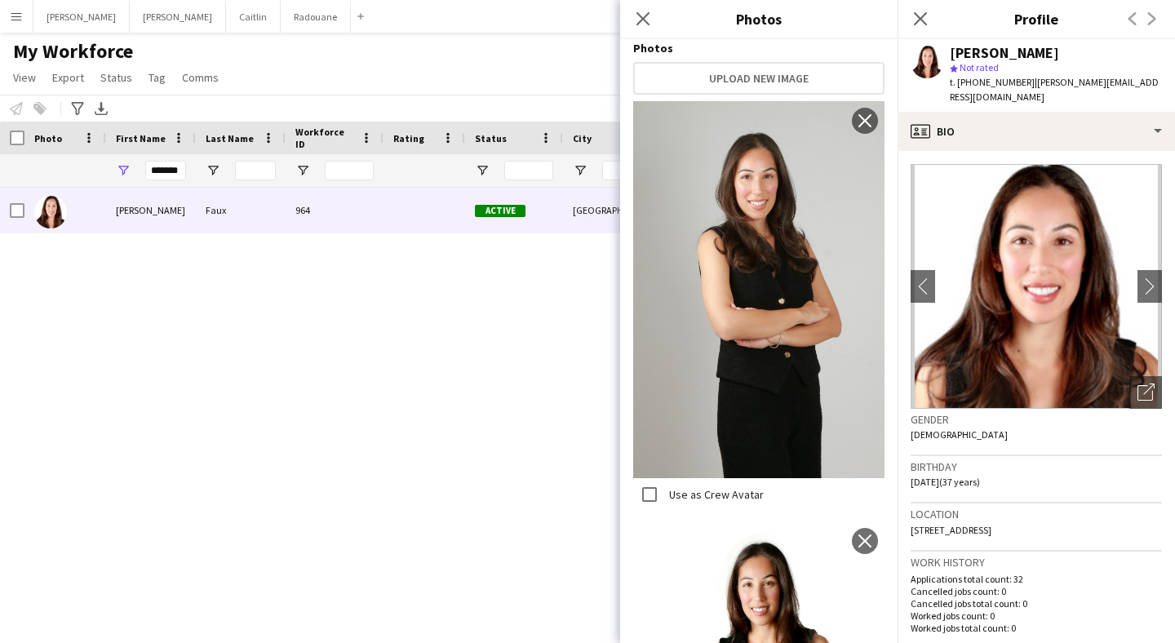
scroll to position [280, 0]
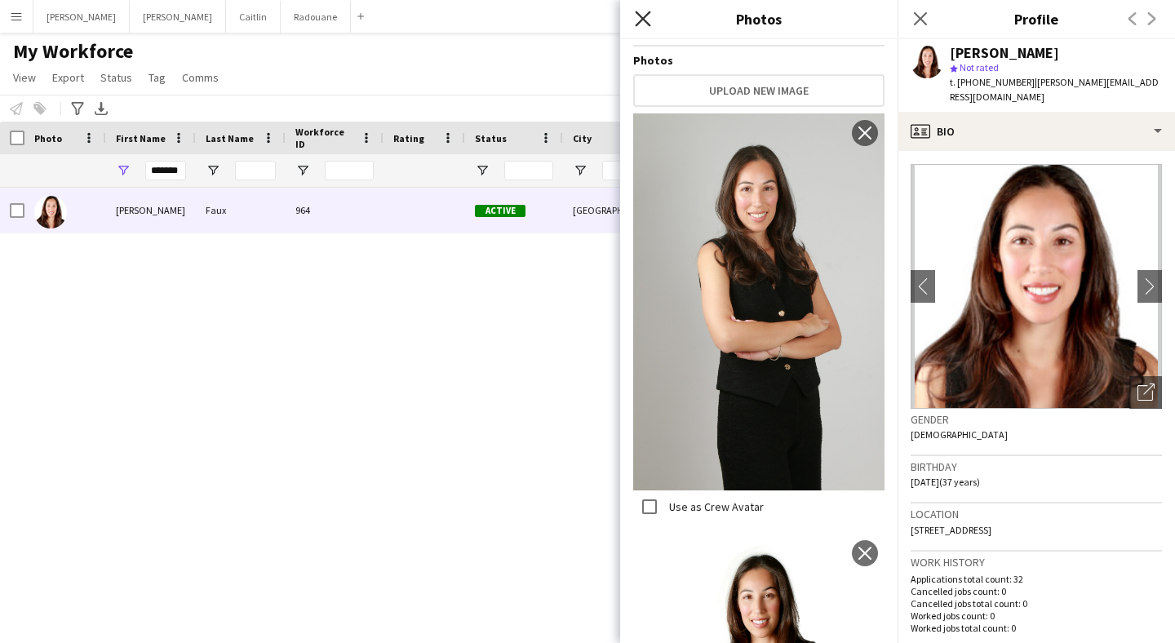
click at [646, 15] on icon at bounding box center [643, 19] width 16 height 16
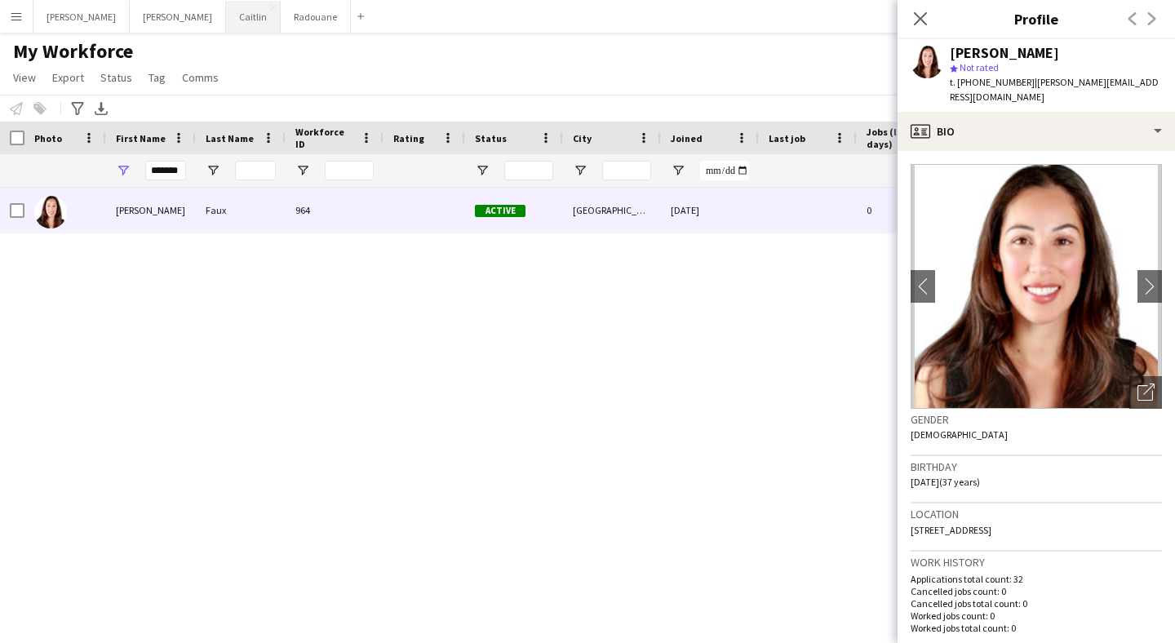
click at [226, 27] on button "[PERSON_NAME]" at bounding box center [253, 17] width 55 height 32
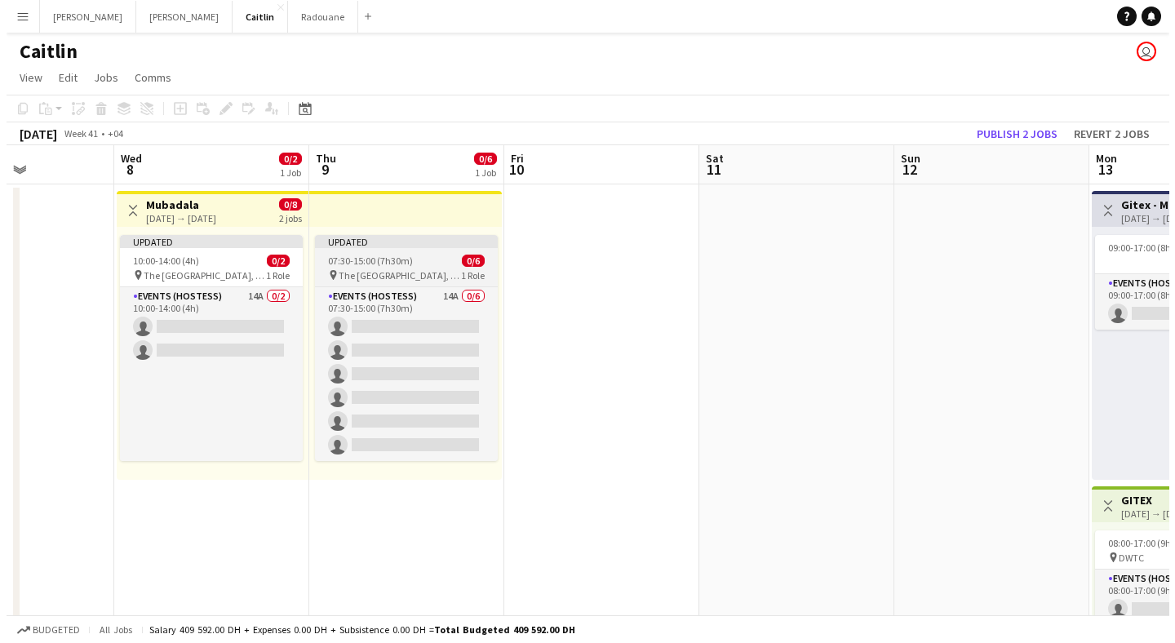
scroll to position [0, 475]
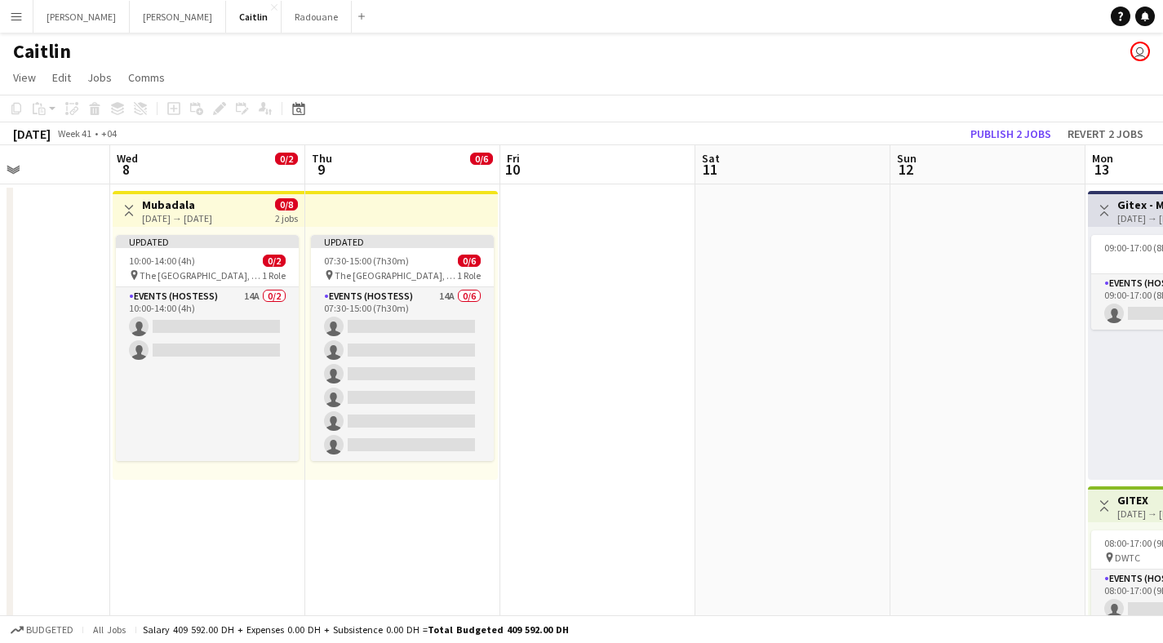
click at [29, 15] on button "Menu" at bounding box center [16, 16] width 33 height 33
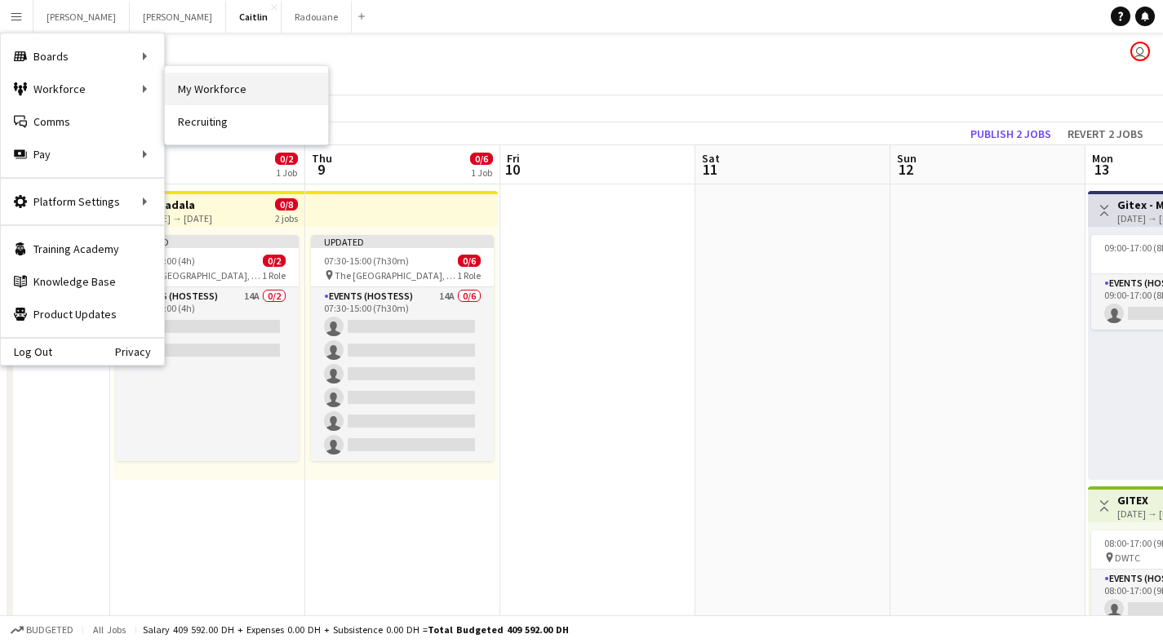
click at [217, 88] on link "My Workforce" at bounding box center [246, 89] width 163 height 33
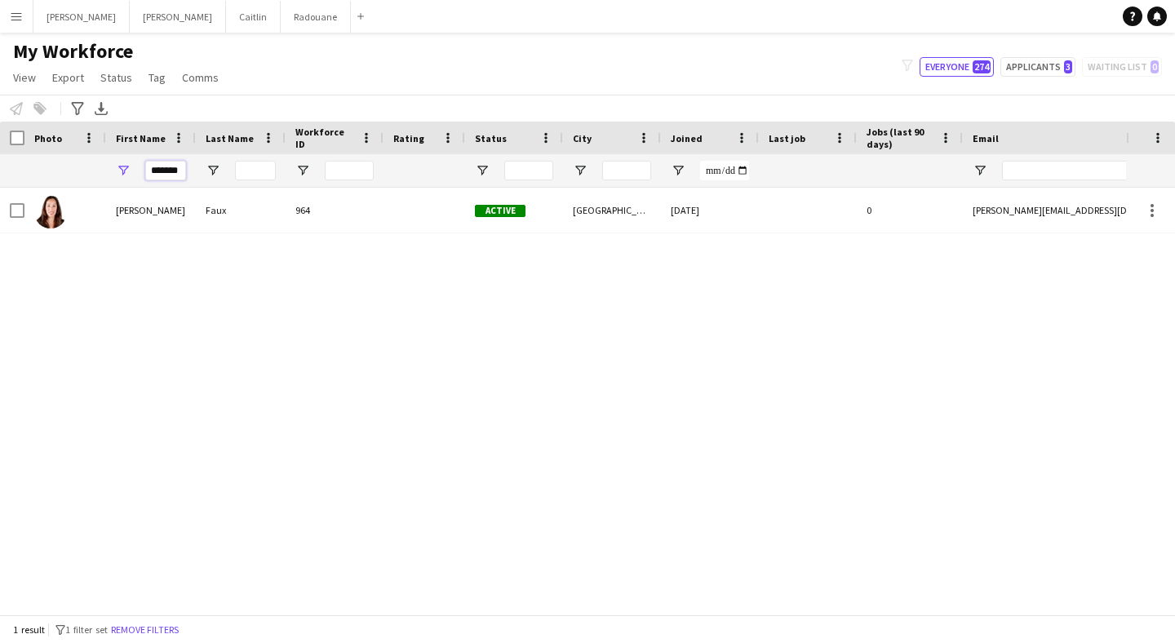
click at [172, 162] on input "*******" at bounding box center [165, 171] width 41 height 20
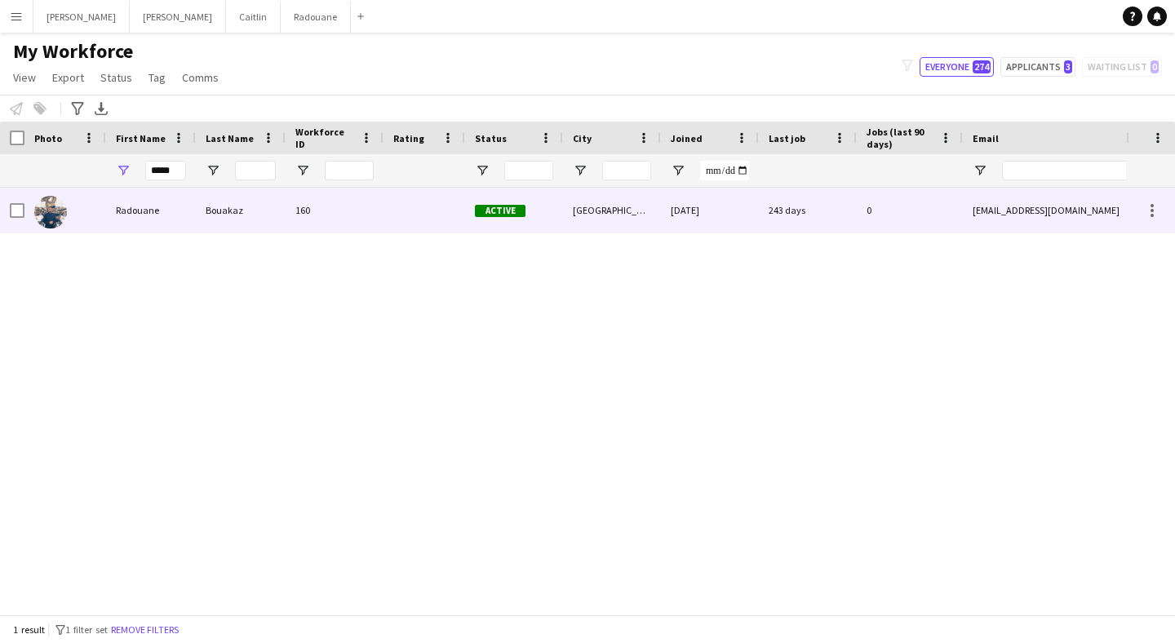
drag, startPoint x: 172, startPoint y: 197, endPoint x: 173, endPoint y: 216, distance: 19.6
click at [173, 216] on div "Radouane" at bounding box center [151, 210] width 90 height 45
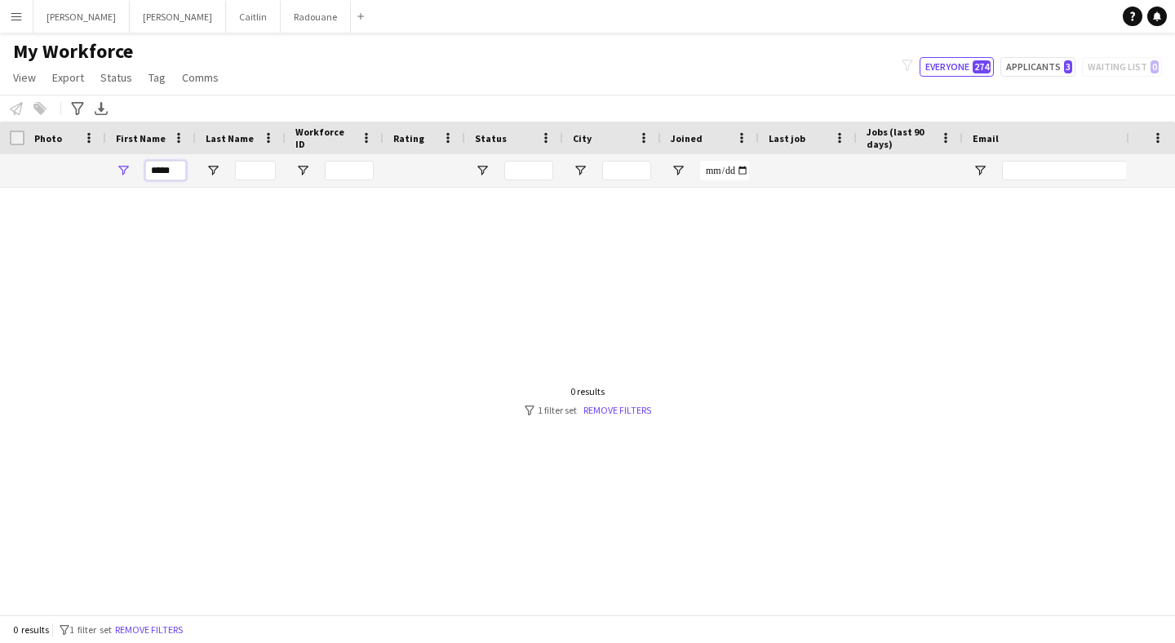
click at [181, 173] on input "*****" at bounding box center [165, 171] width 41 height 20
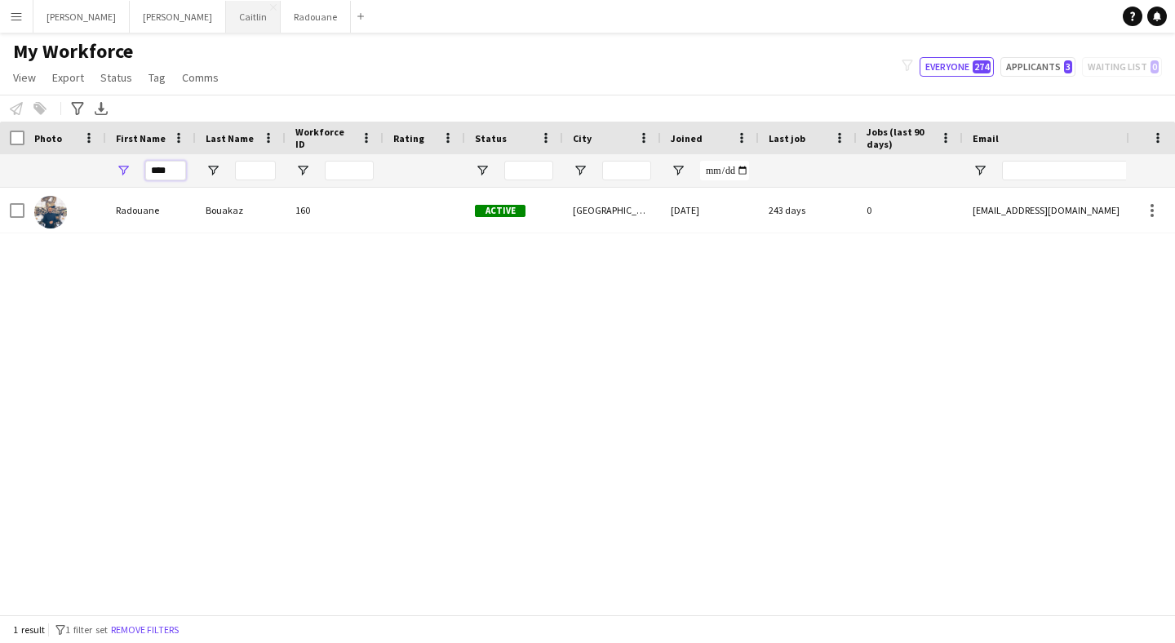
type input "****"
click at [226, 26] on button "[PERSON_NAME]" at bounding box center [253, 17] width 55 height 32
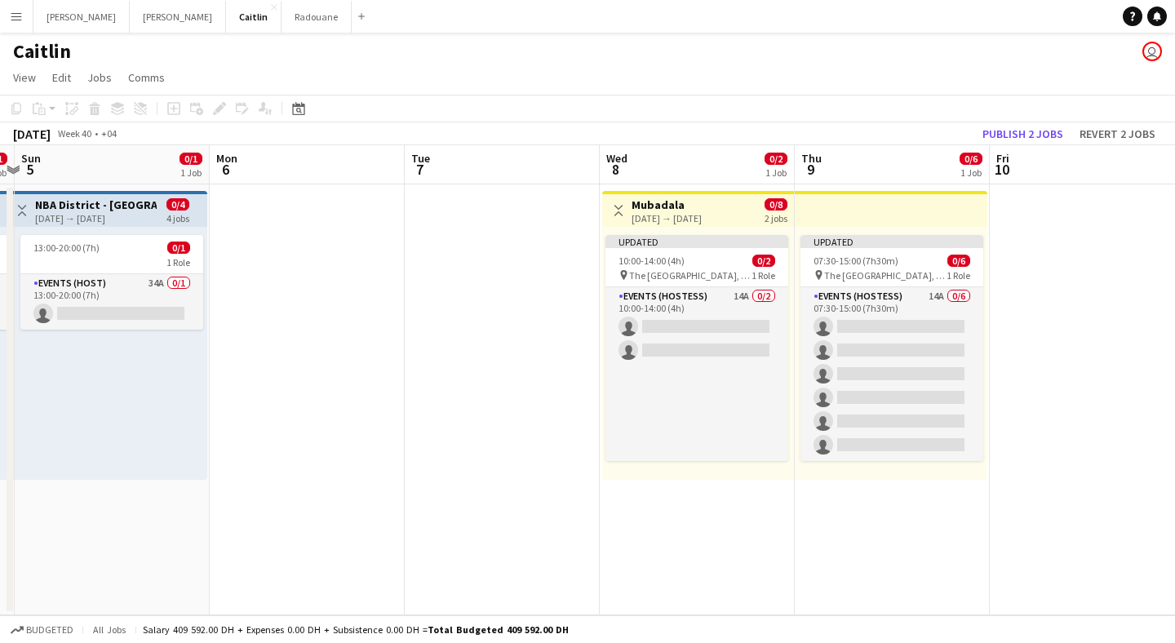
scroll to position [0, 572]
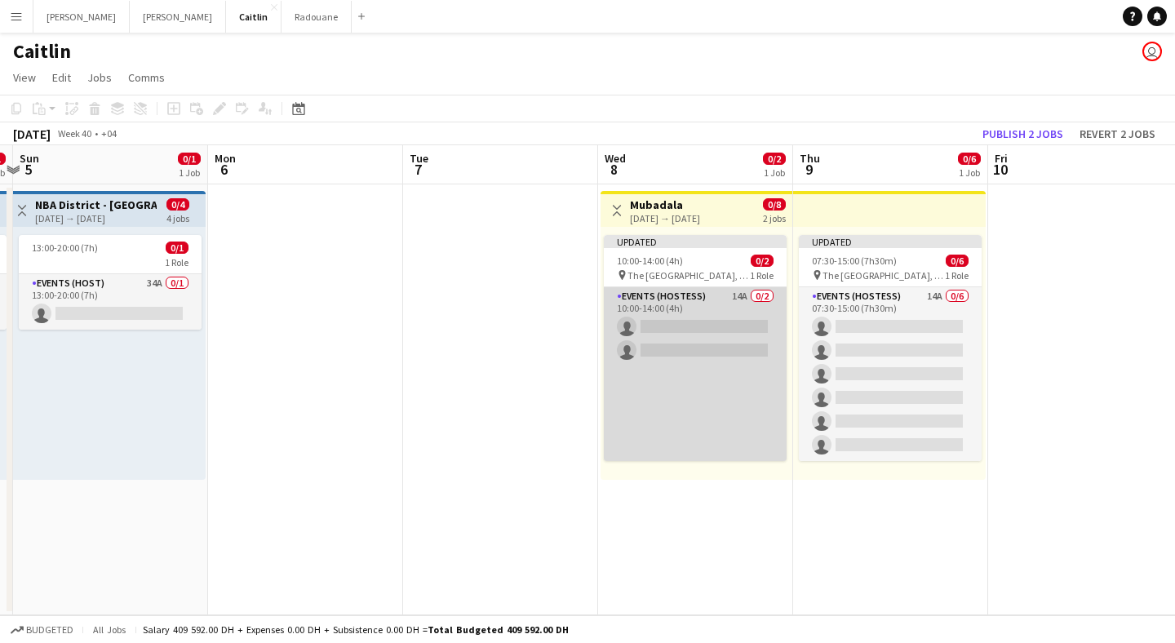
click at [675, 314] on app-card-role "Events (Hostess) 14A 0/2 10:00-14:00 (4h) single-neutral-actions single-neutral…" at bounding box center [695, 374] width 183 height 174
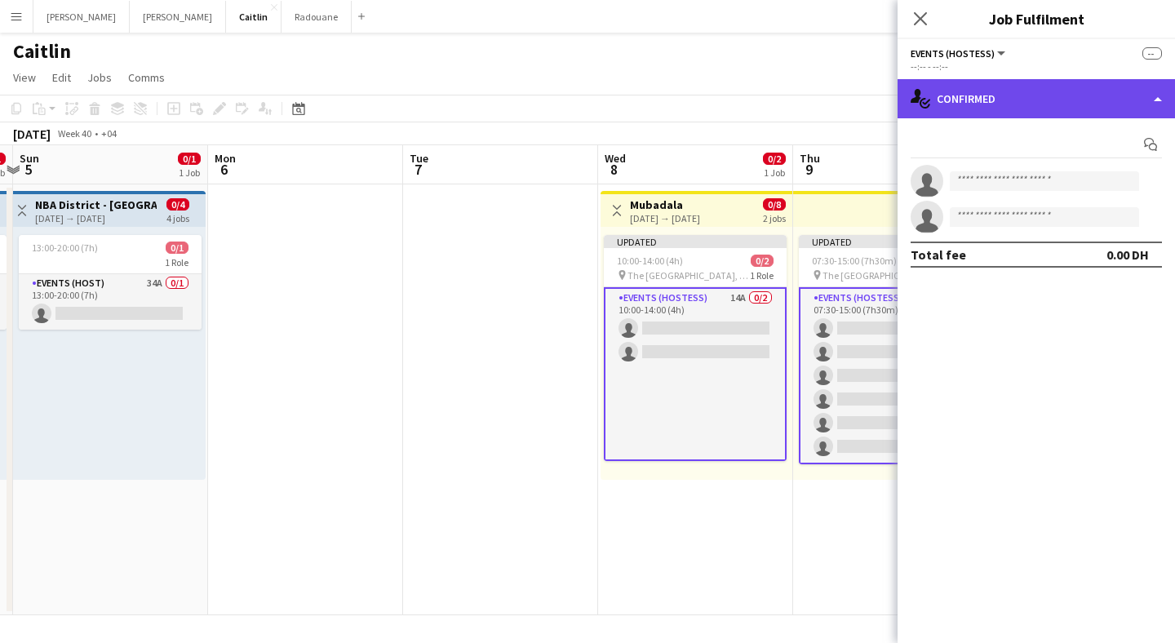
click at [1080, 93] on div "single-neutral-actions-check-2 Confirmed" at bounding box center [1035, 98] width 277 height 39
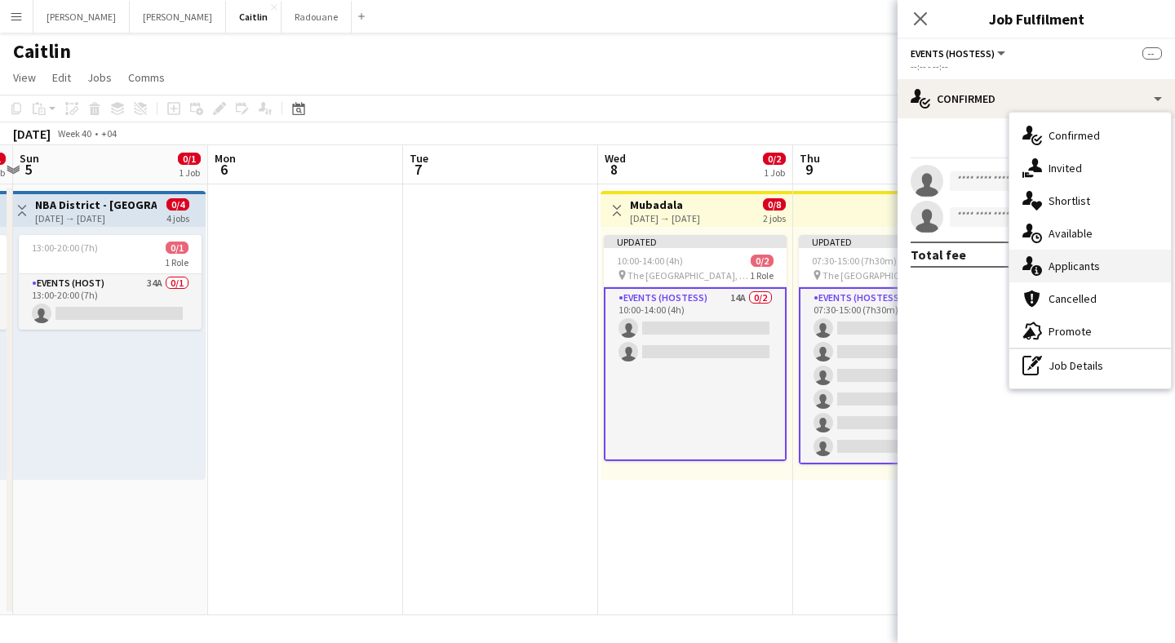
click at [1084, 276] on div "single-neutral-actions-information Applicants" at bounding box center [1090, 266] width 162 height 33
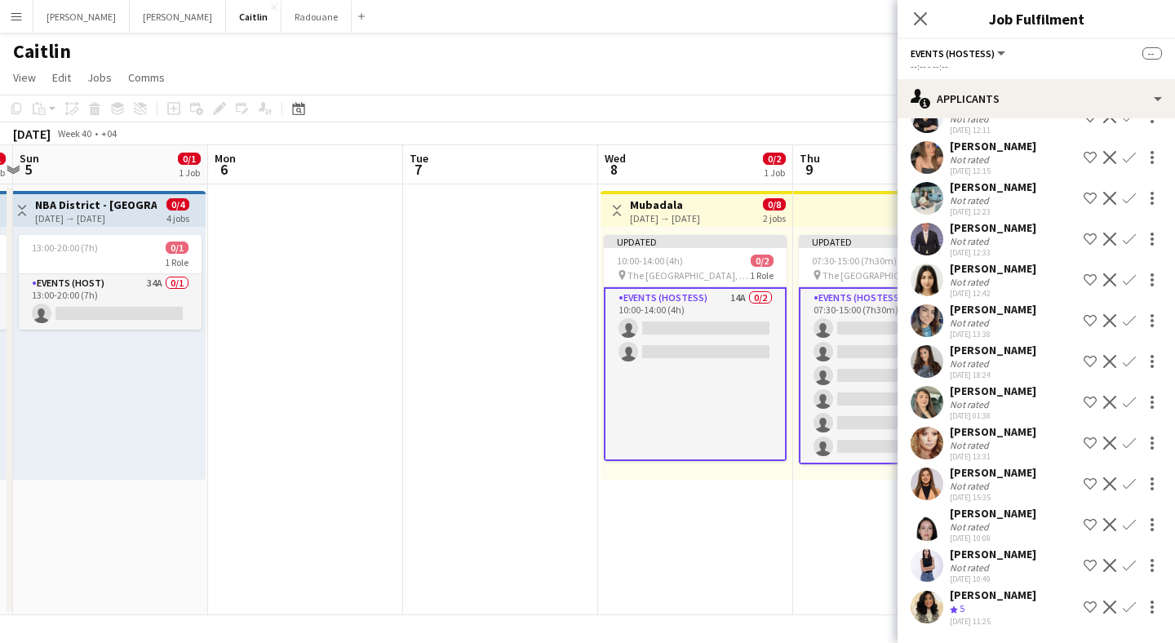
scroll to position [140, 0]
click at [956, 530] on div "Not rated" at bounding box center [971, 527] width 42 height 12
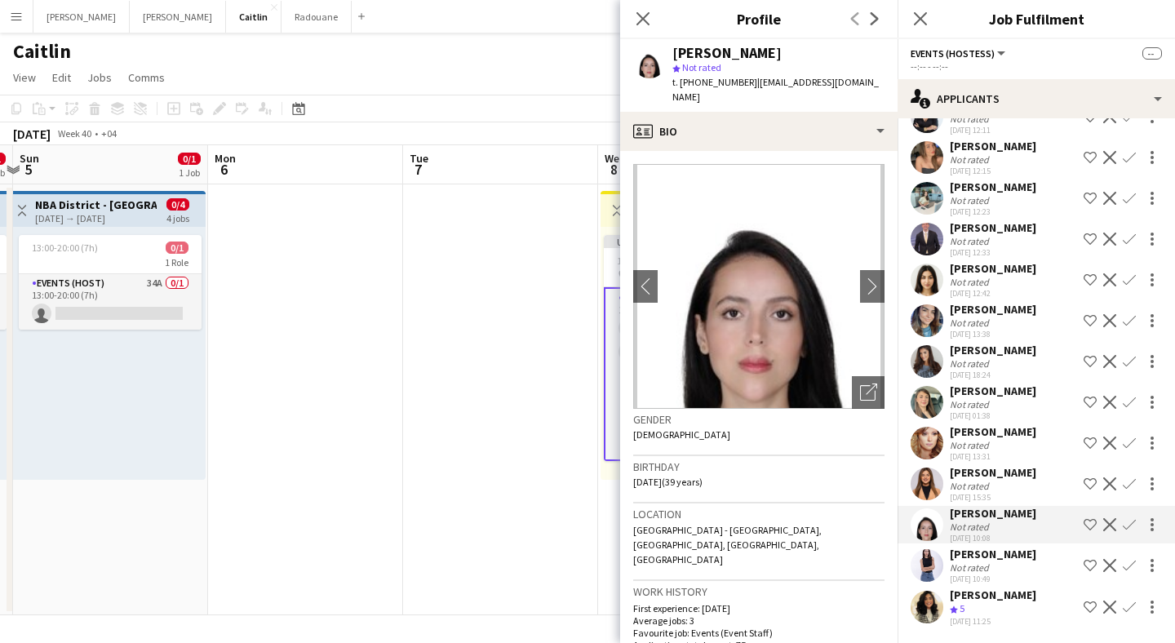
click at [964, 568] on div "Not rated" at bounding box center [971, 567] width 42 height 12
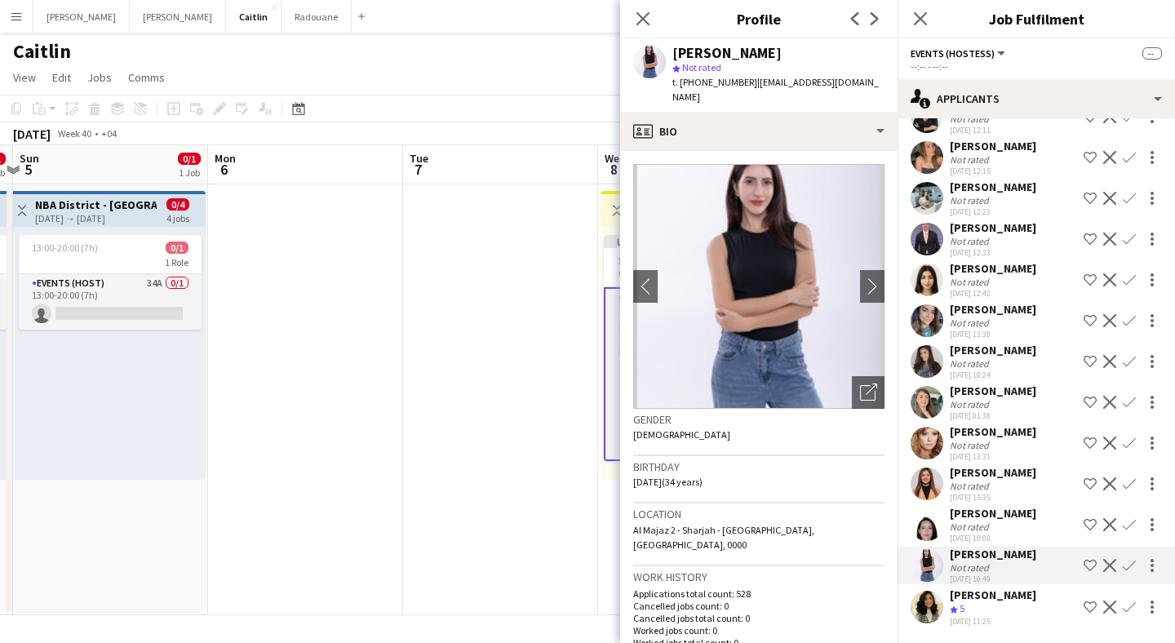
click at [964, 604] on span "5" at bounding box center [962, 608] width 5 height 12
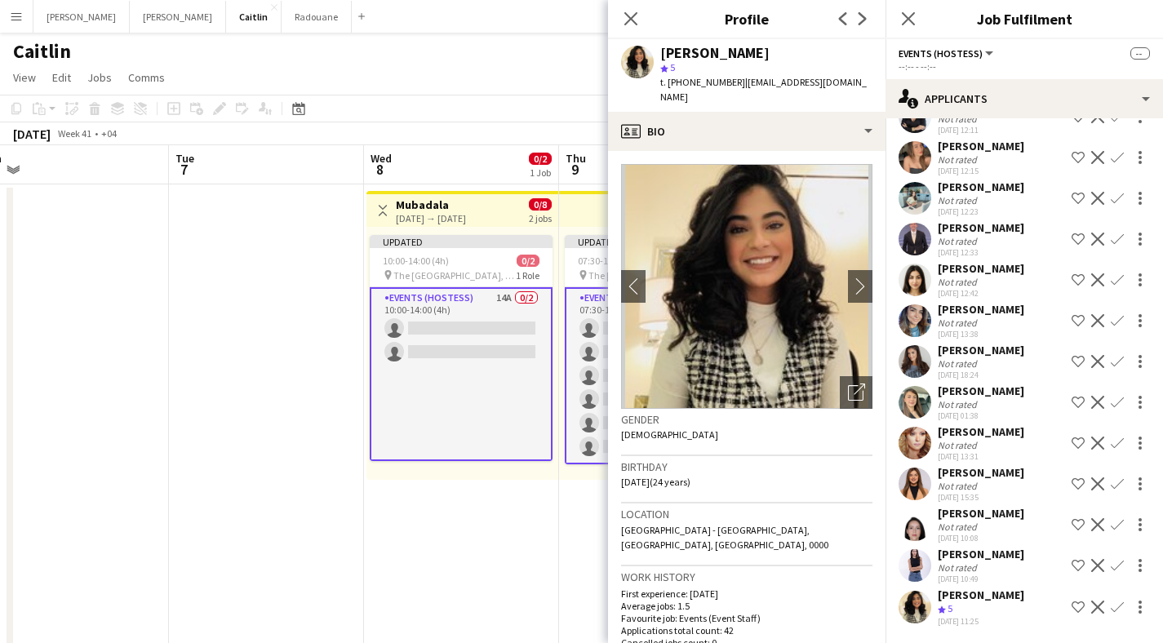
scroll to position [0, 626]
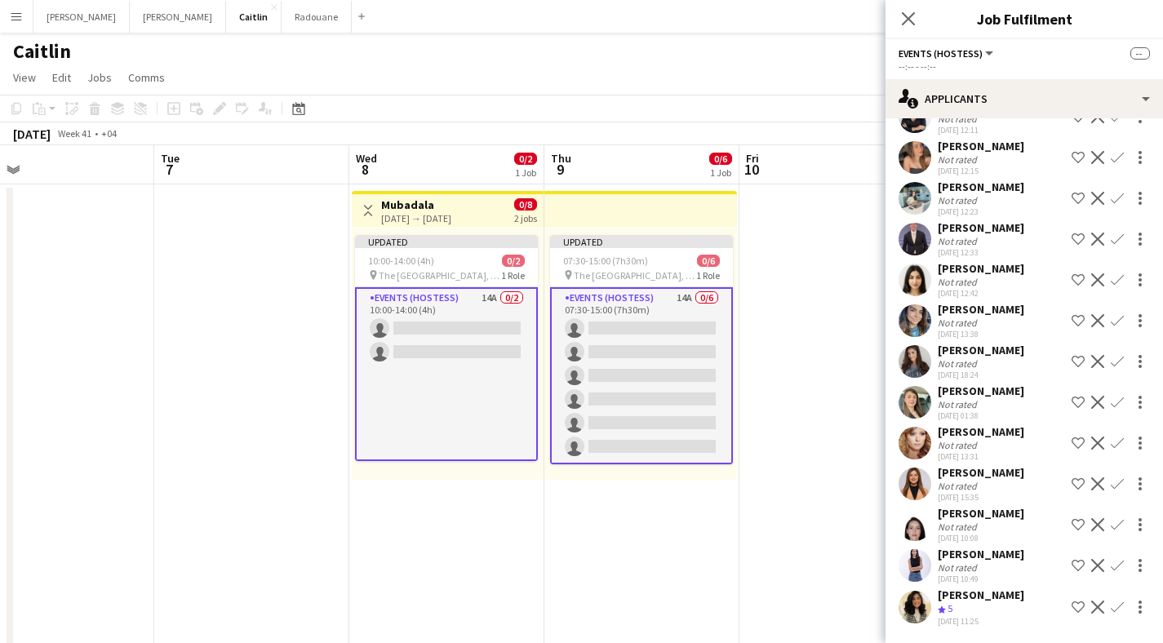
click at [462, 304] on app-card-role "Events (Hostess) 14A 0/2 10:00-14:00 (4h) single-neutral-actions single-neutral…" at bounding box center [446, 374] width 183 height 174
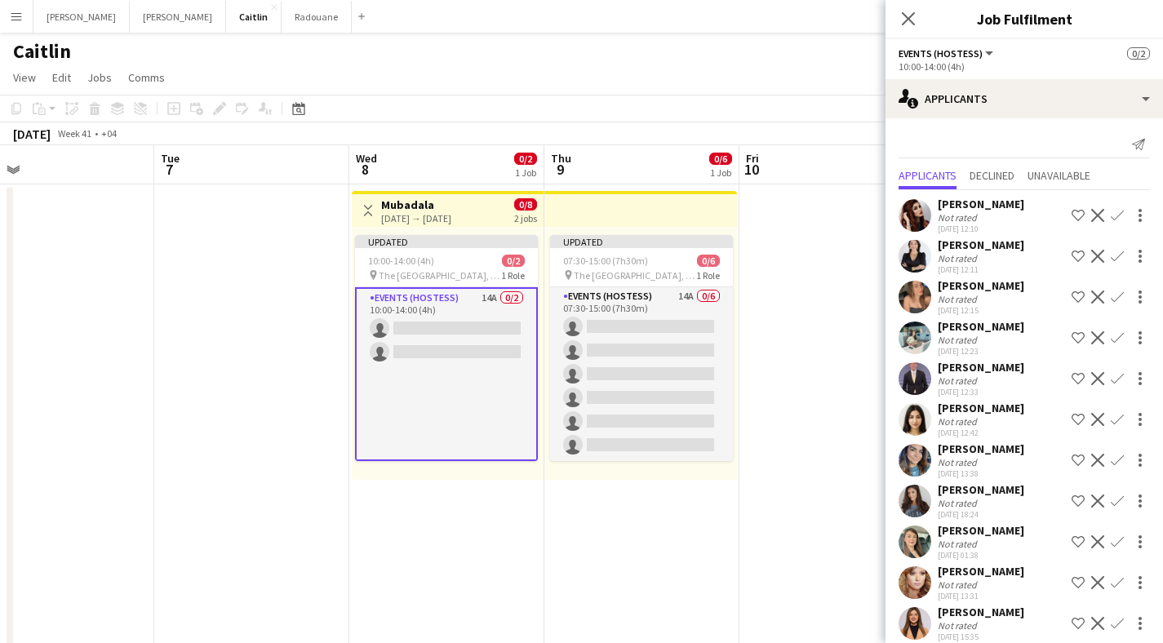
scroll to position [0, 0]
click at [999, 454] on div "[PERSON_NAME]" at bounding box center [980, 448] width 86 height 15
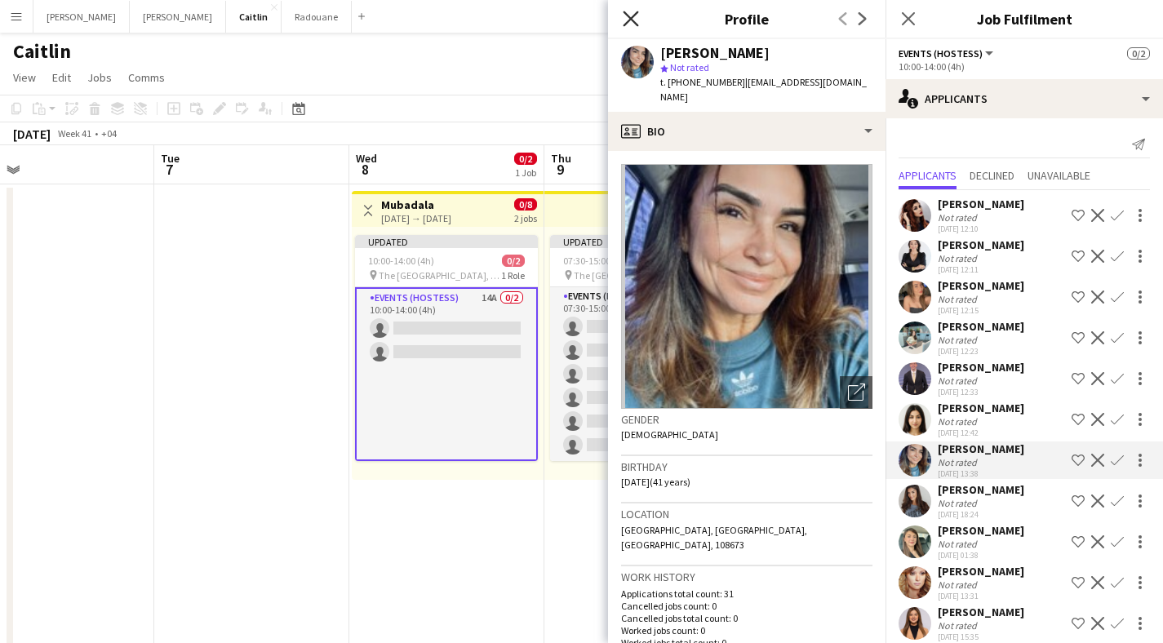
click at [636, 23] on icon "Close pop-in" at bounding box center [631, 19] width 16 height 16
